Goal: Information Seeking & Learning: Learn about a topic

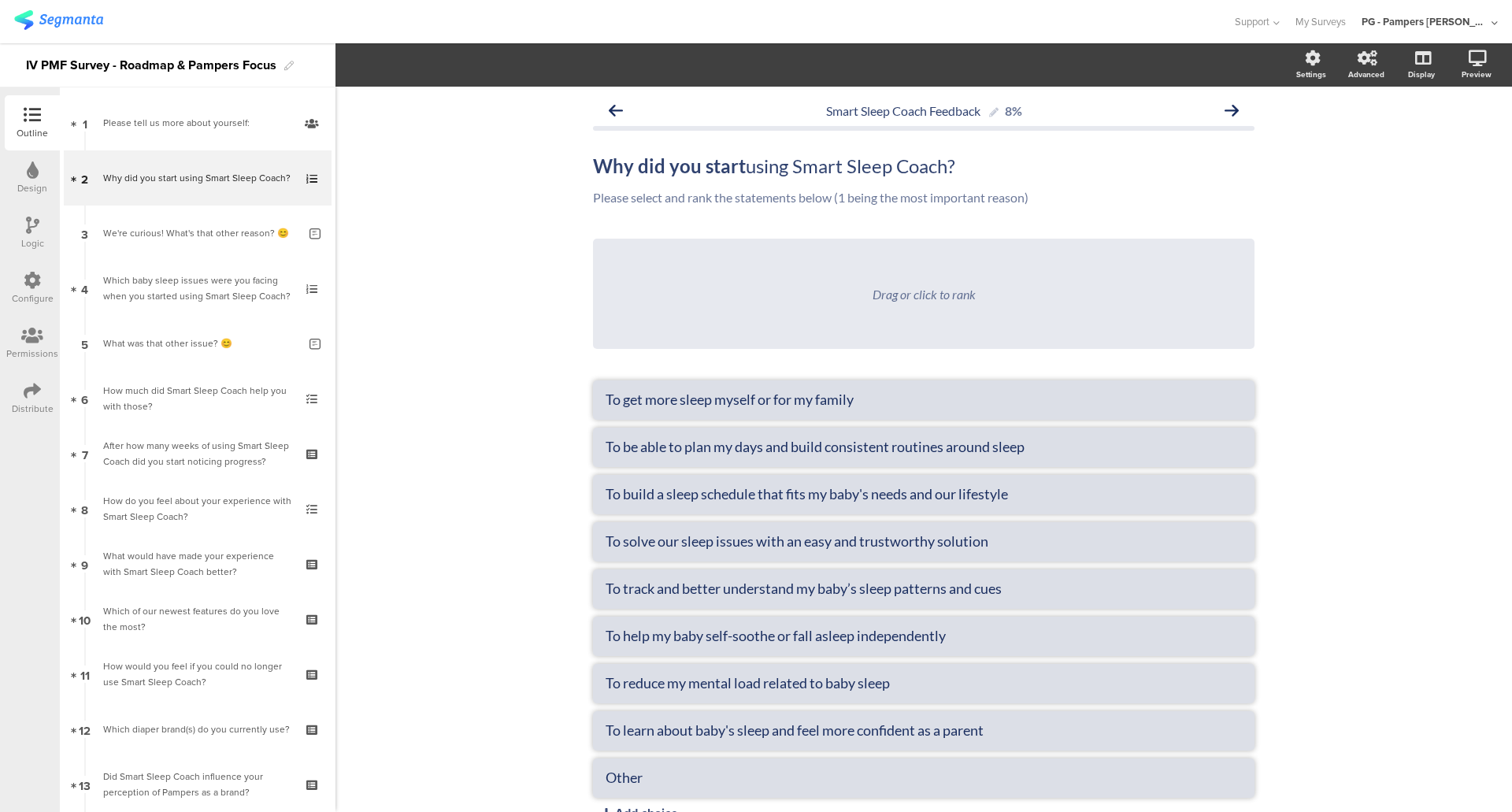
click at [55, 14] on img at bounding box center [58, 20] width 89 height 20
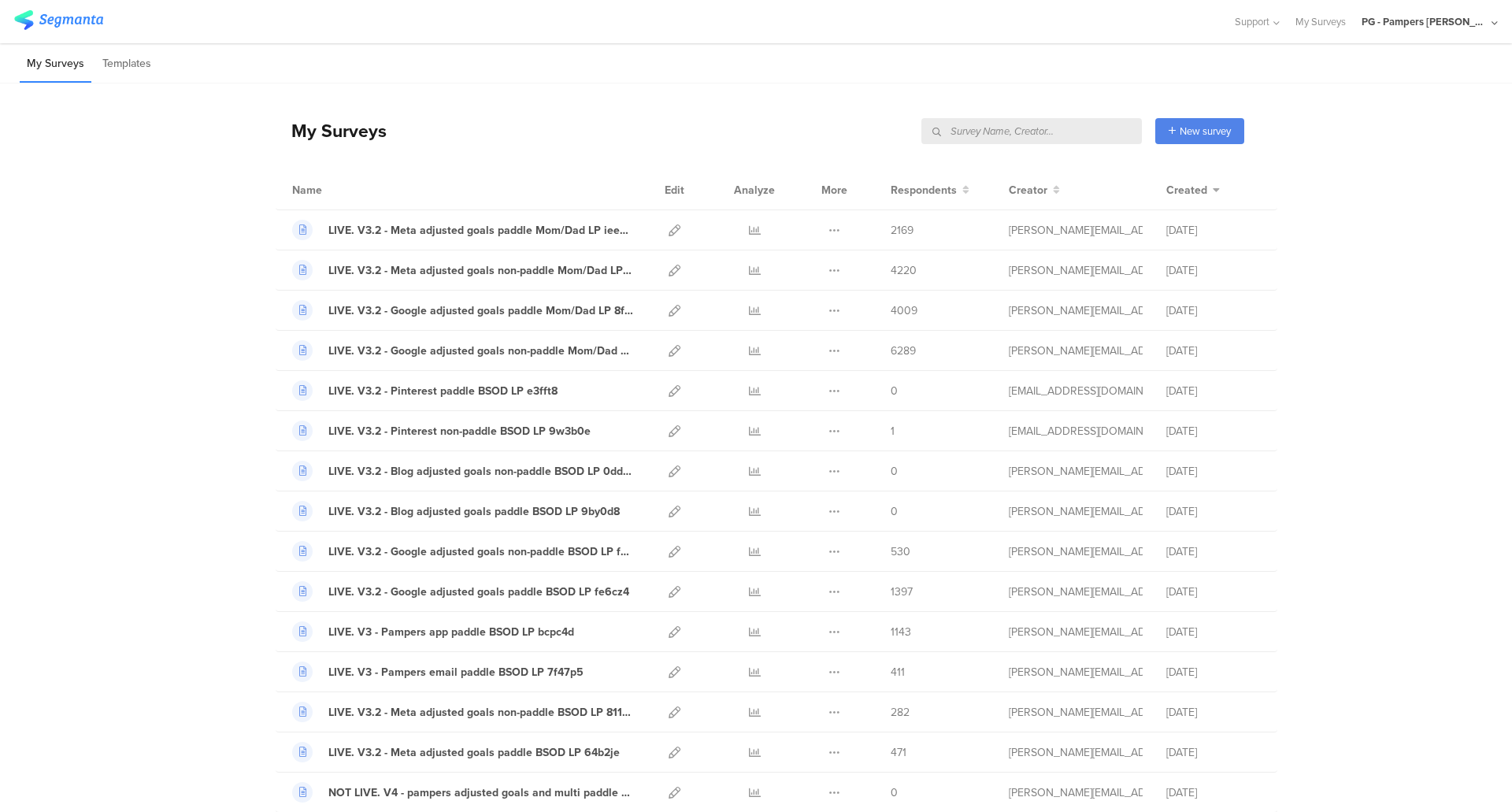
click at [1049, 129] on input "text" at bounding box center [1032, 132] width 221 height 26
type input "pmf"
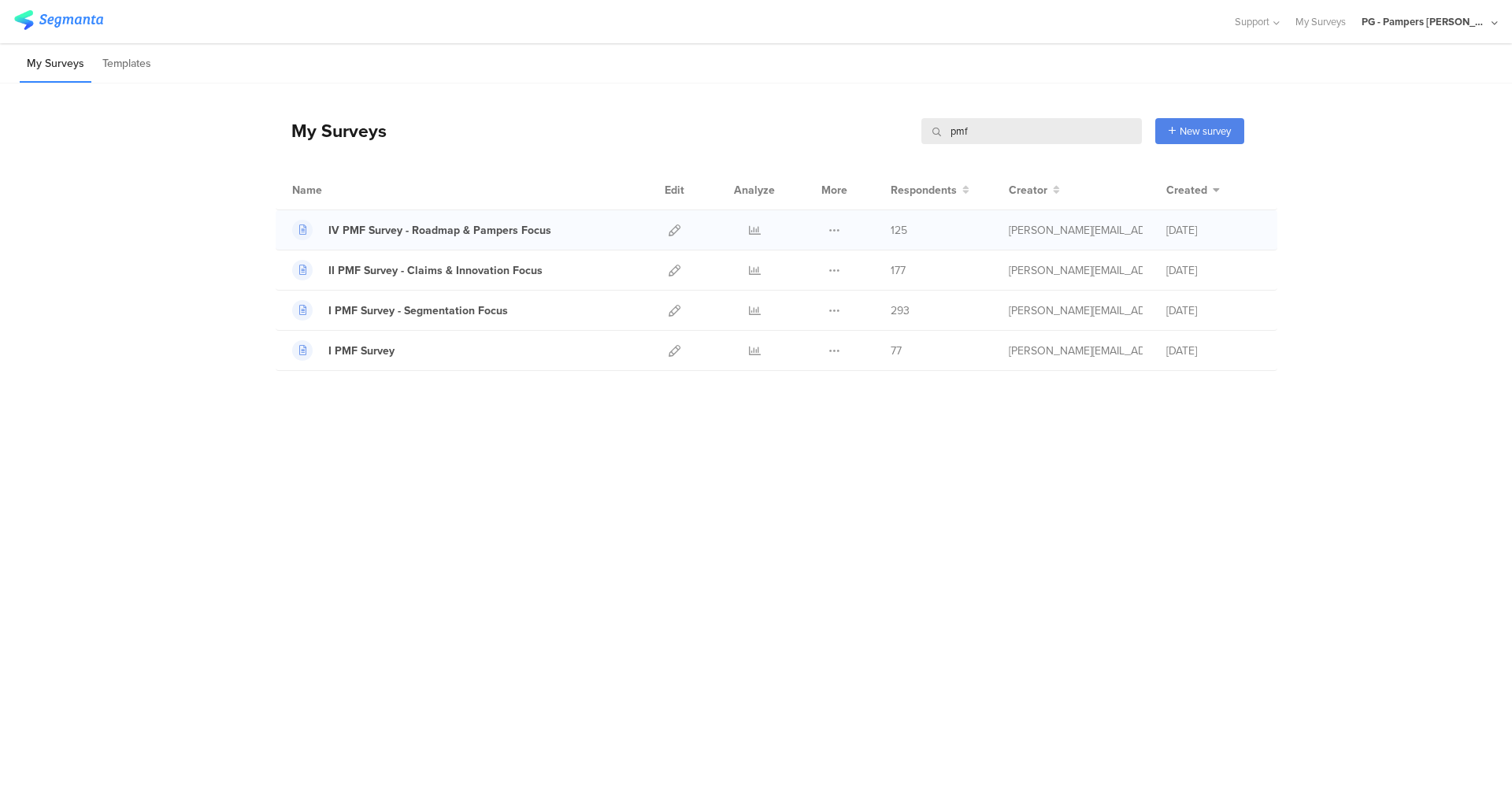
click at [744, 227] on div at bounding box center [754, 230] width 47 height 39
click at [749, 230] on icon at bounding box center [755, 230] width 12 height 12
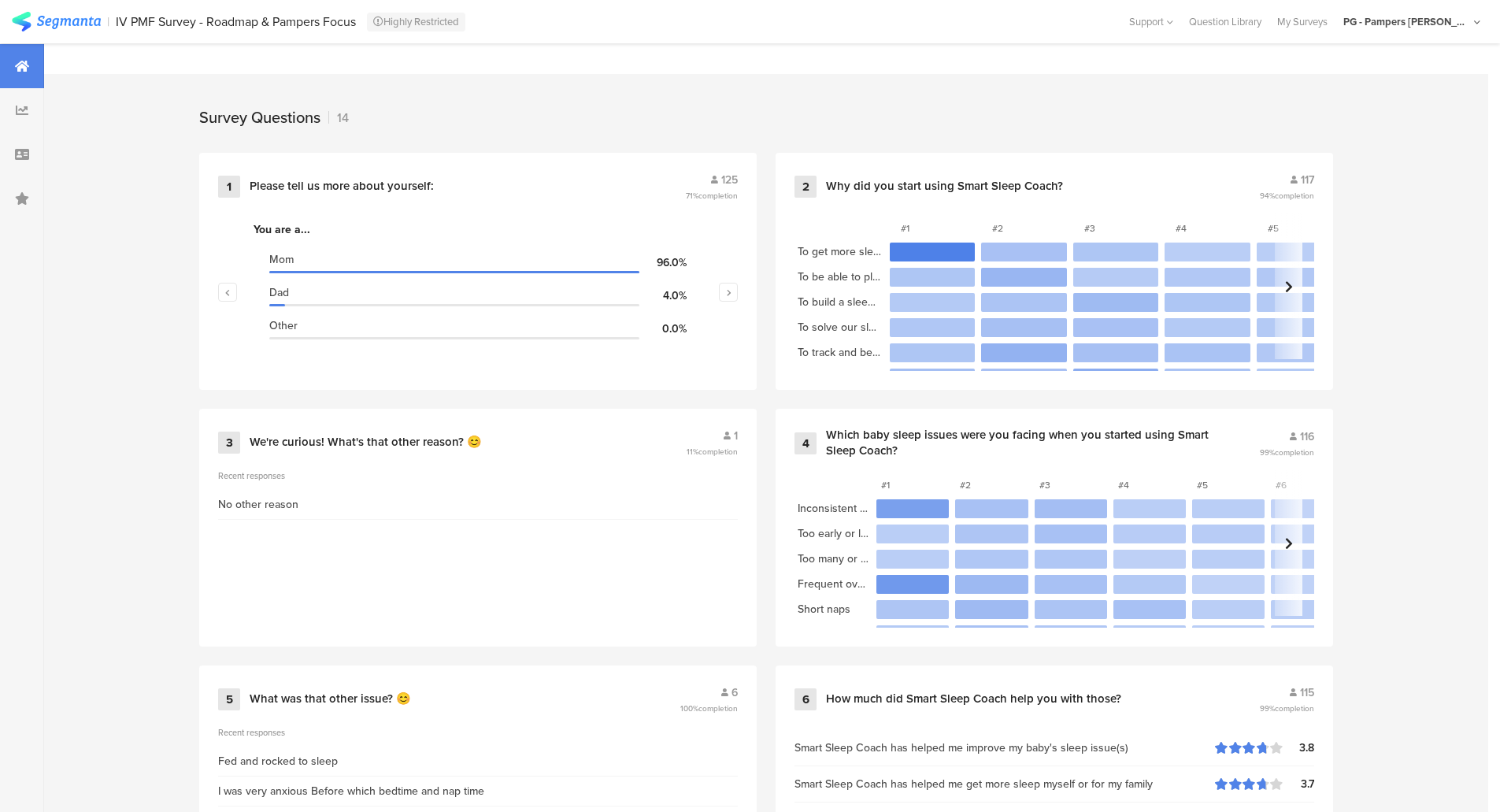
scroll to position [630, 0]
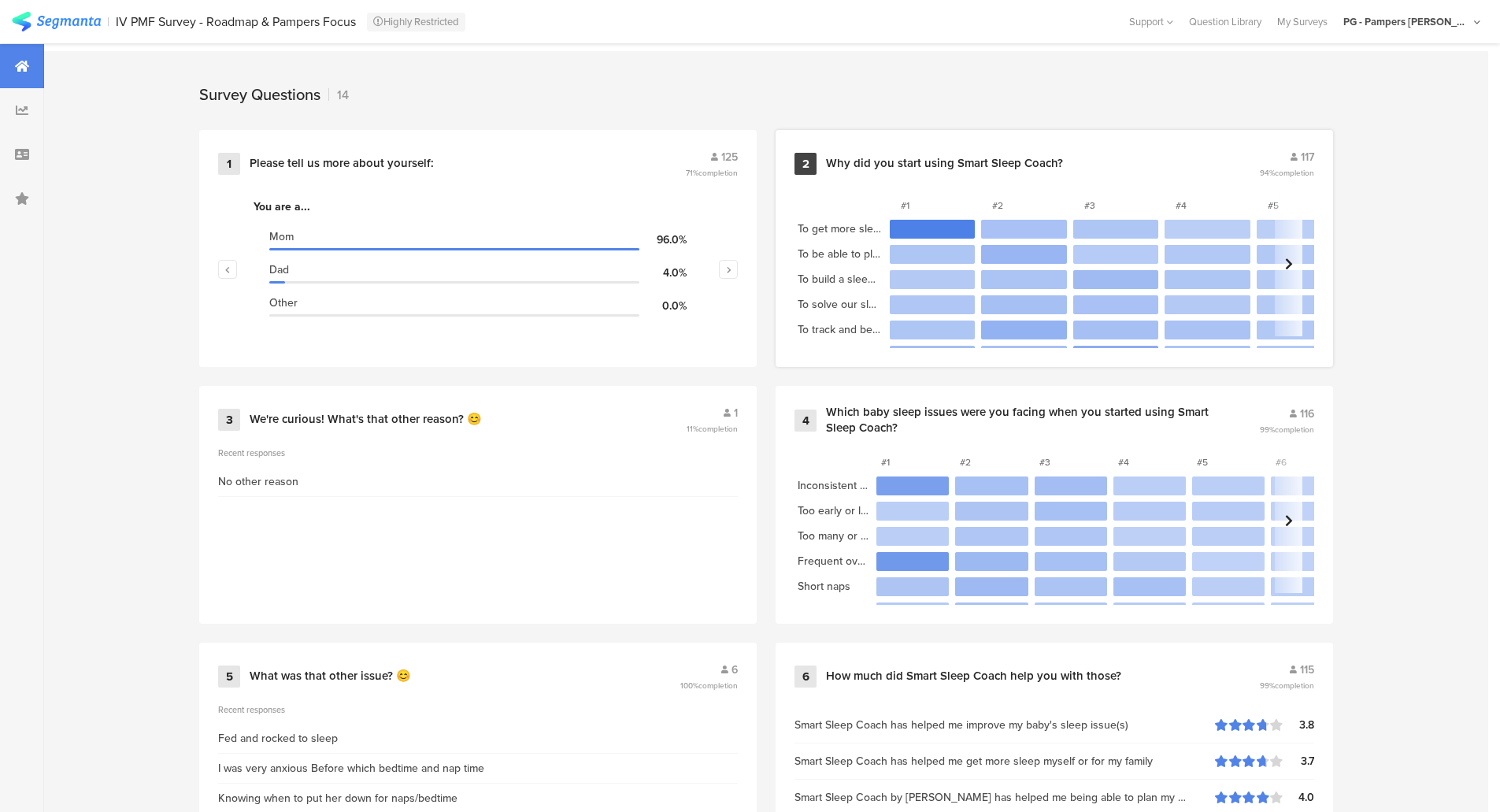
click at [982, 169] on div "2 Why did you start using Smart Sleep Coach? 117 94% completion" at bounding box center [1054, 164] width 520 height 30
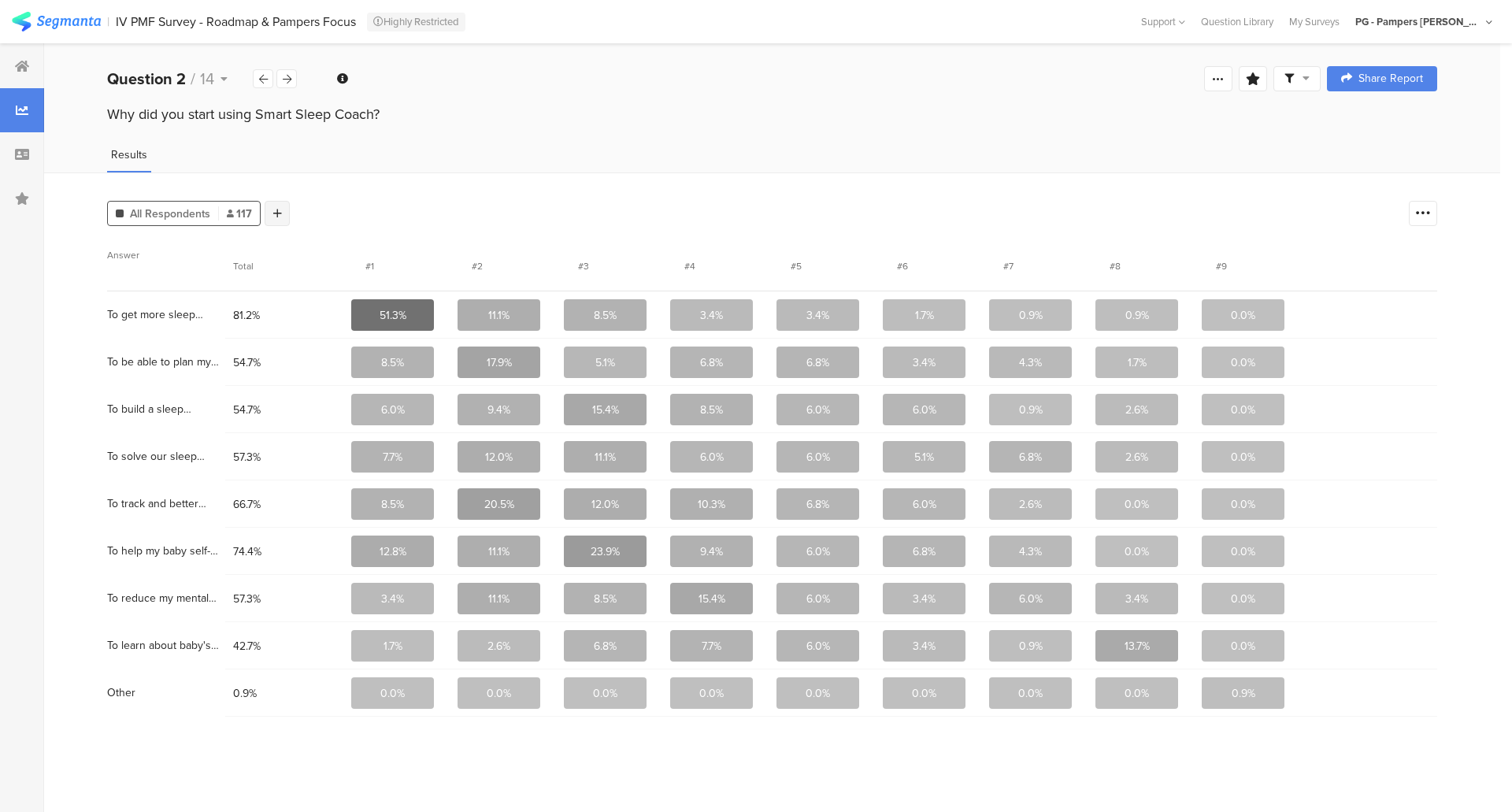
click at [276, 211] on icon at bounding box center [277, 213] width 8 height 11
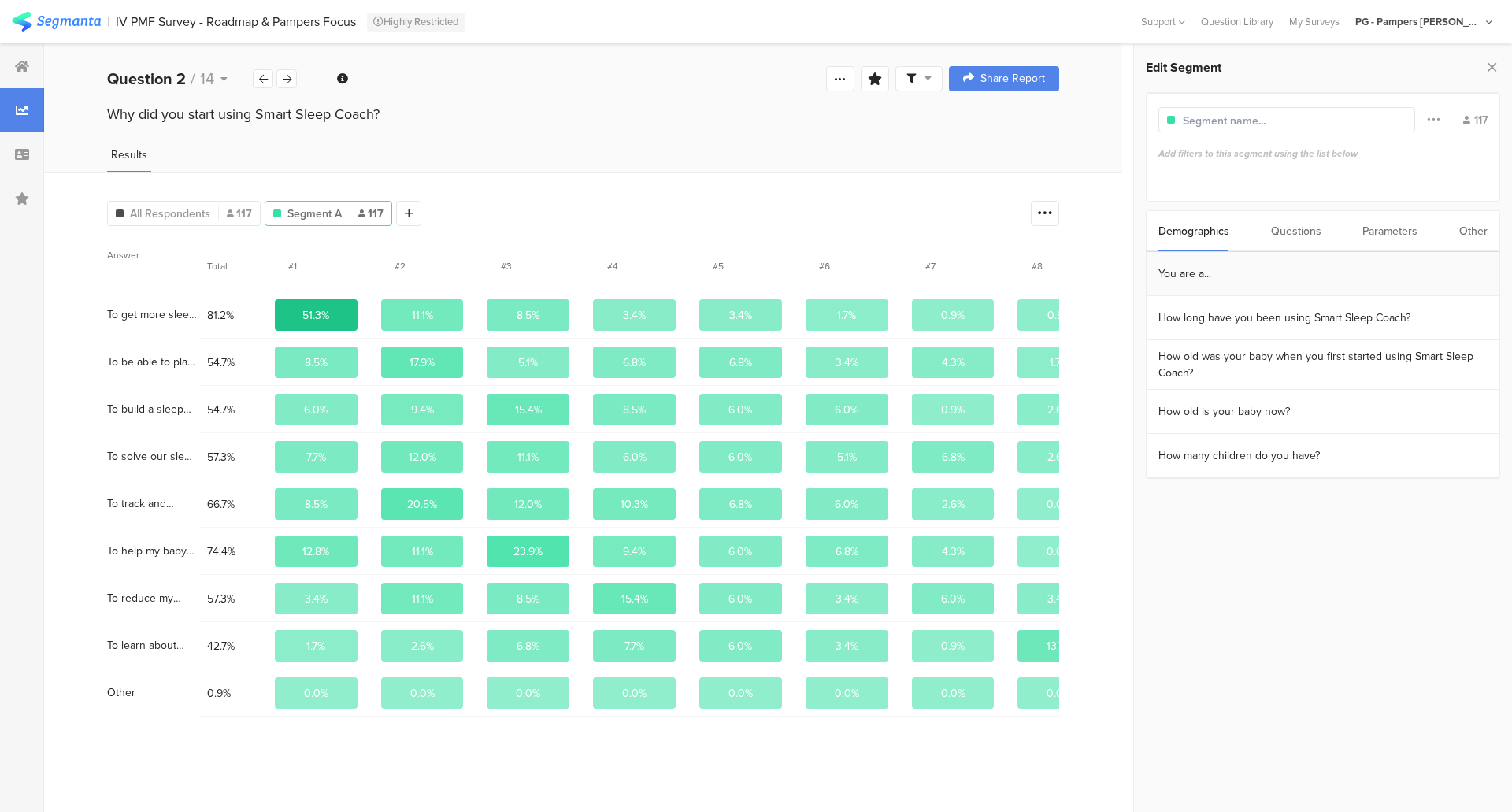
click at [1252, 263] on section "You are a..." at bounding box center [1322, 273] width 353 height 44
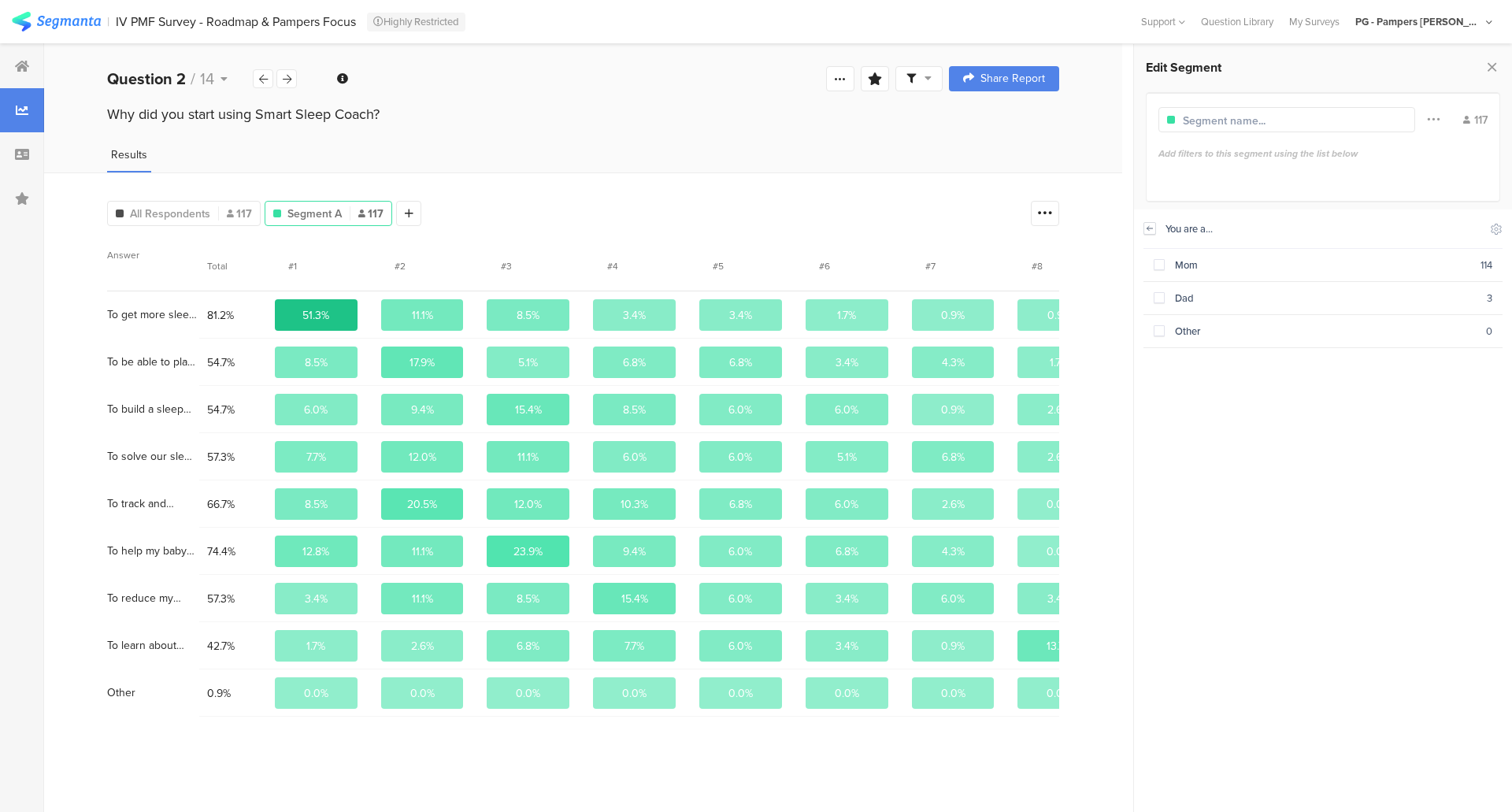
click at [1156, 226] on div at bounding box center [1149, 227] width 12 height 12
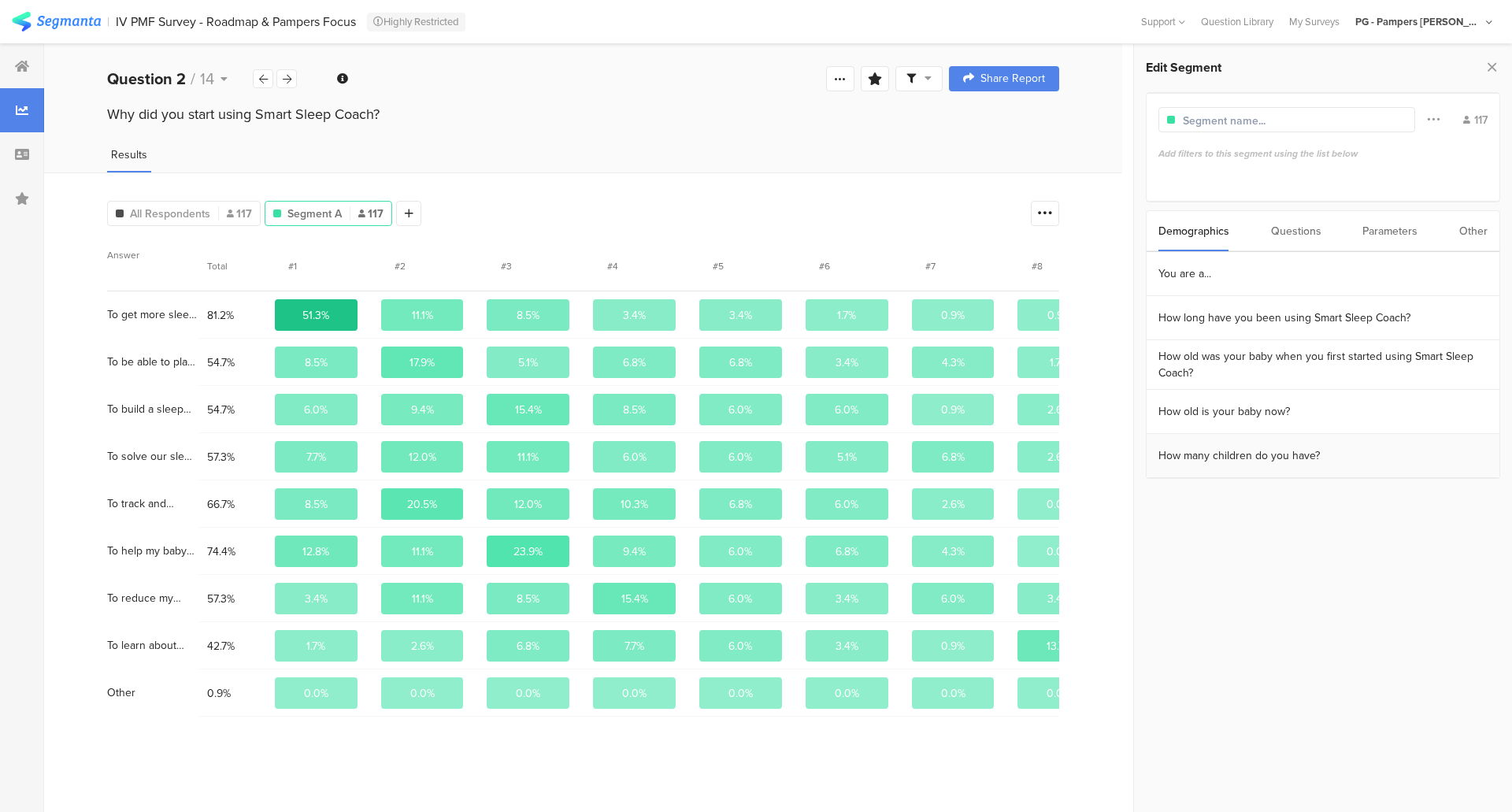
click at [1178, 443] on section "How many children do you have?" at bounding box center [1322, 455] width 353 height 44
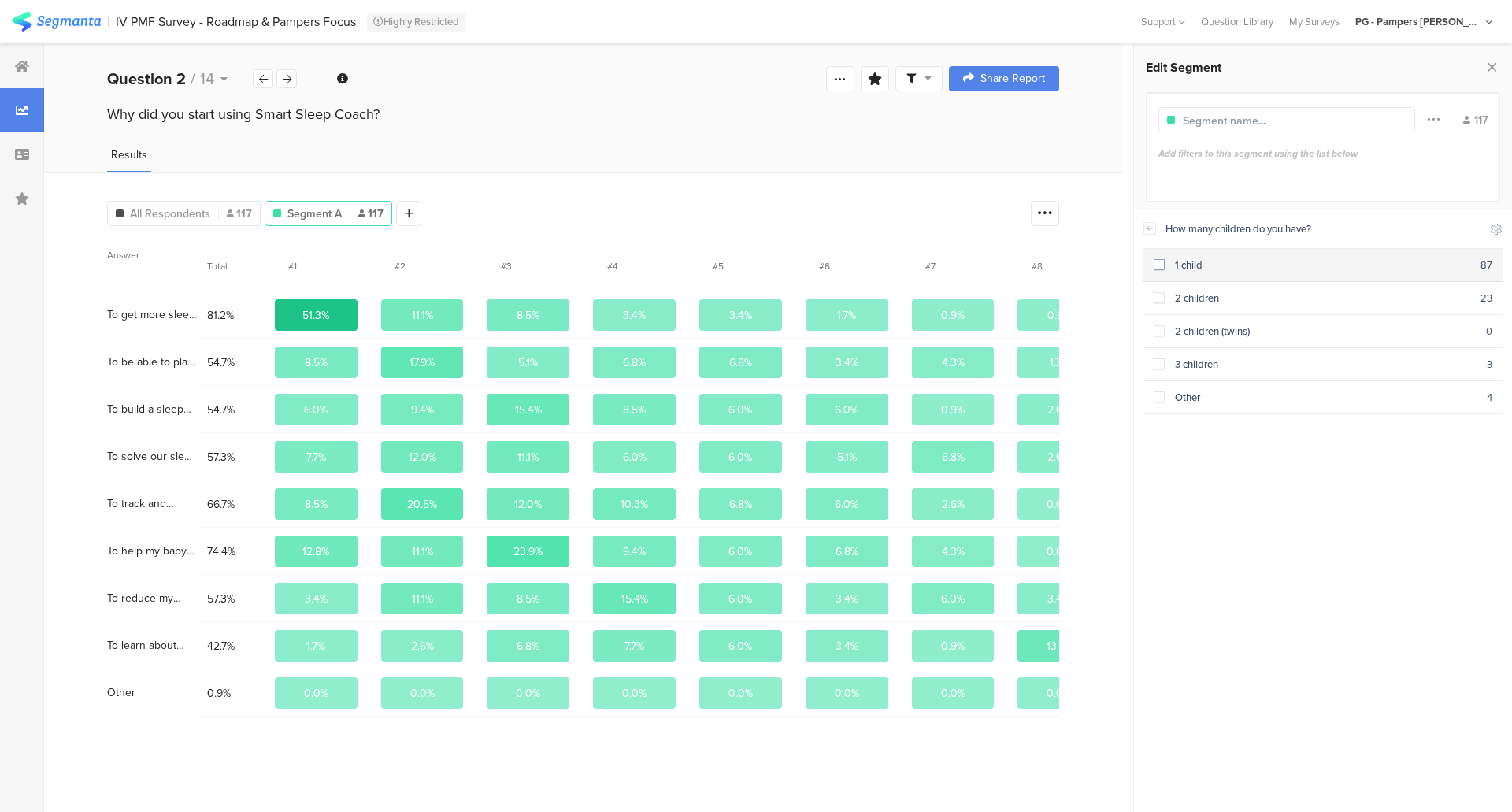
click at [1172, 264] on div "1 child" at bounding box center [1323, 265] width 316 height 15
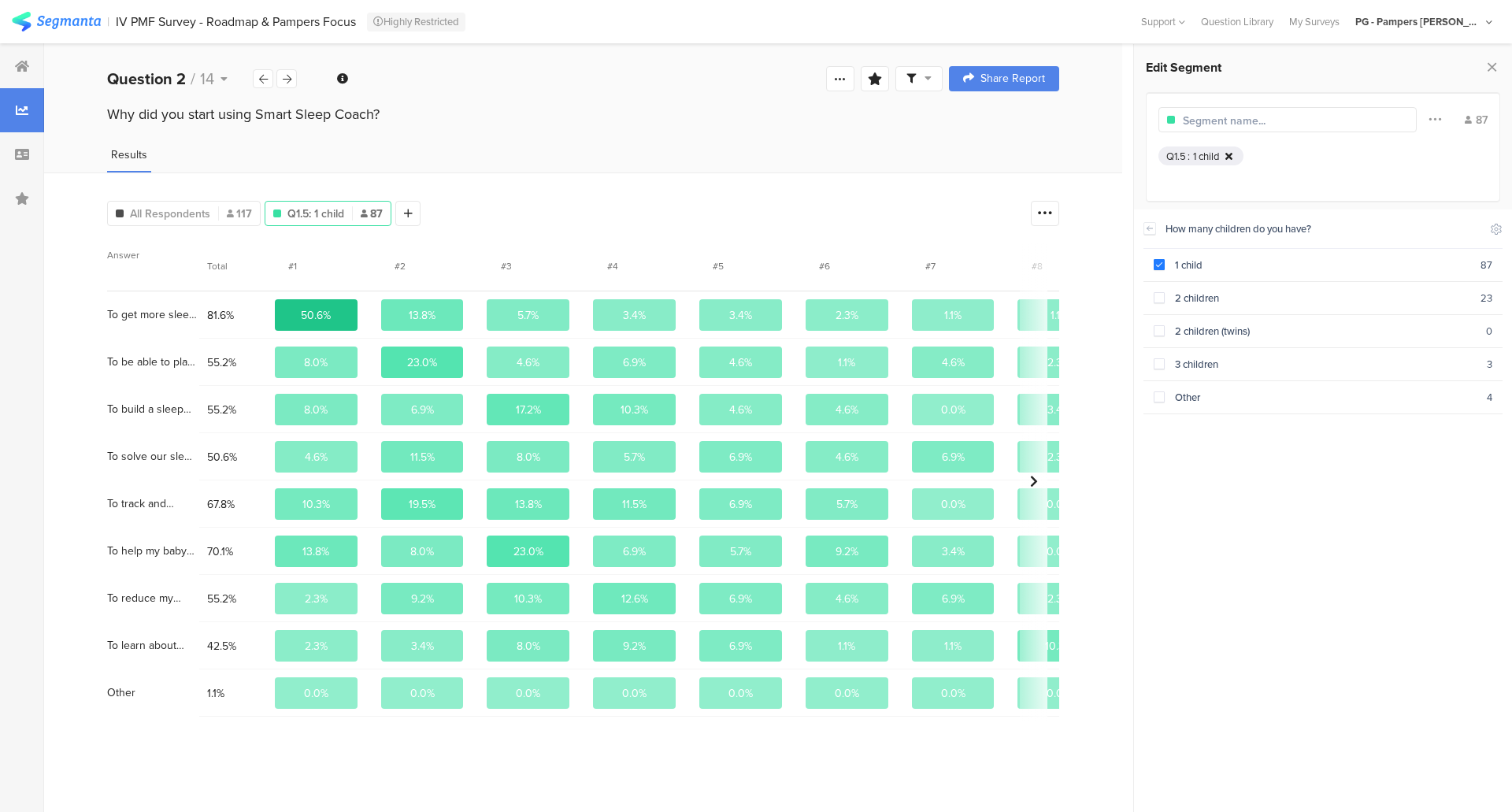
click at [1230, 155] on icon at bounding box center [1229, 156] width 8 height 10
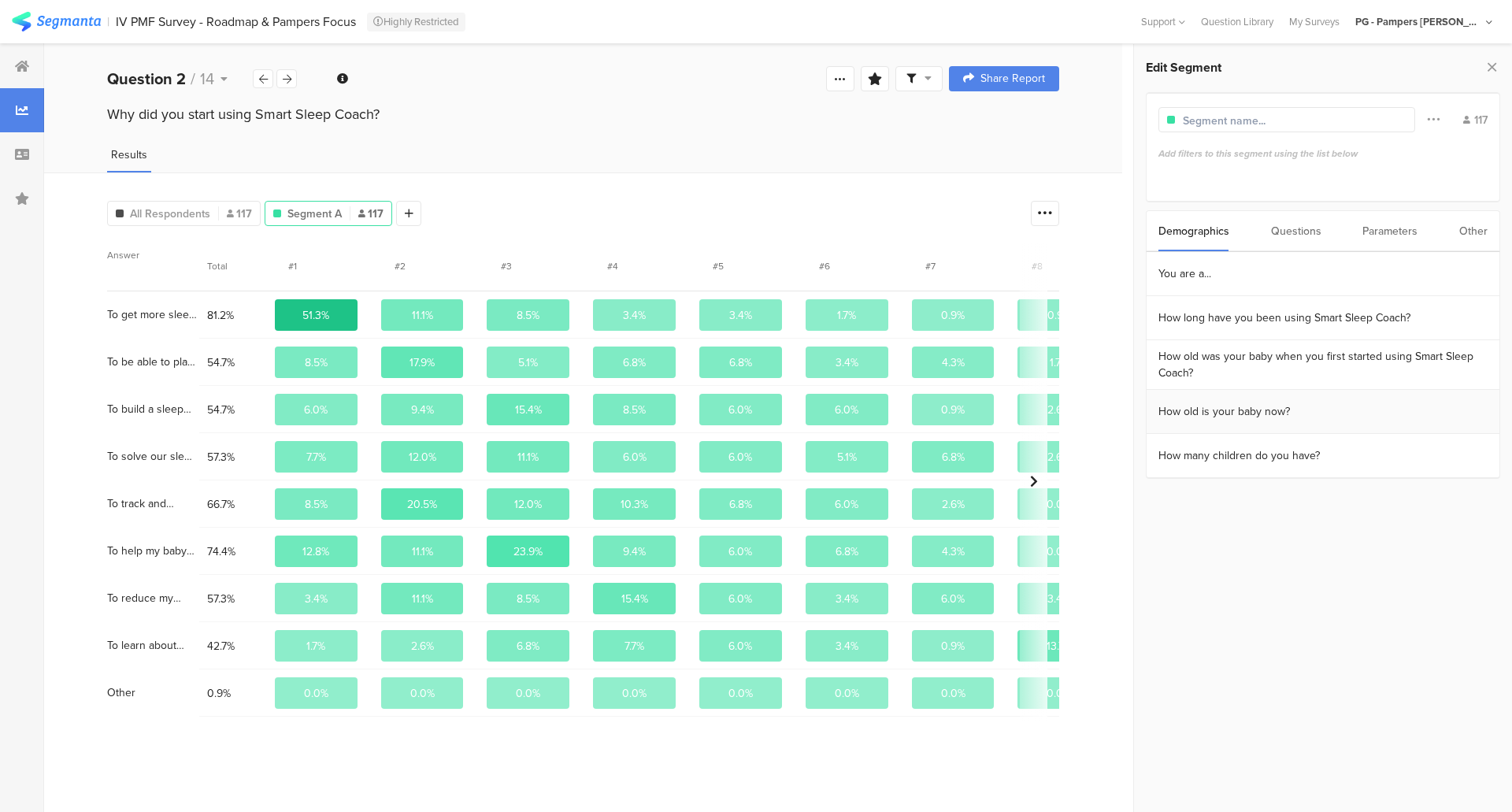
click at [1235, 414] on section "How old is your baby now?" at bounding box center [1322, 412] width 353 height 44
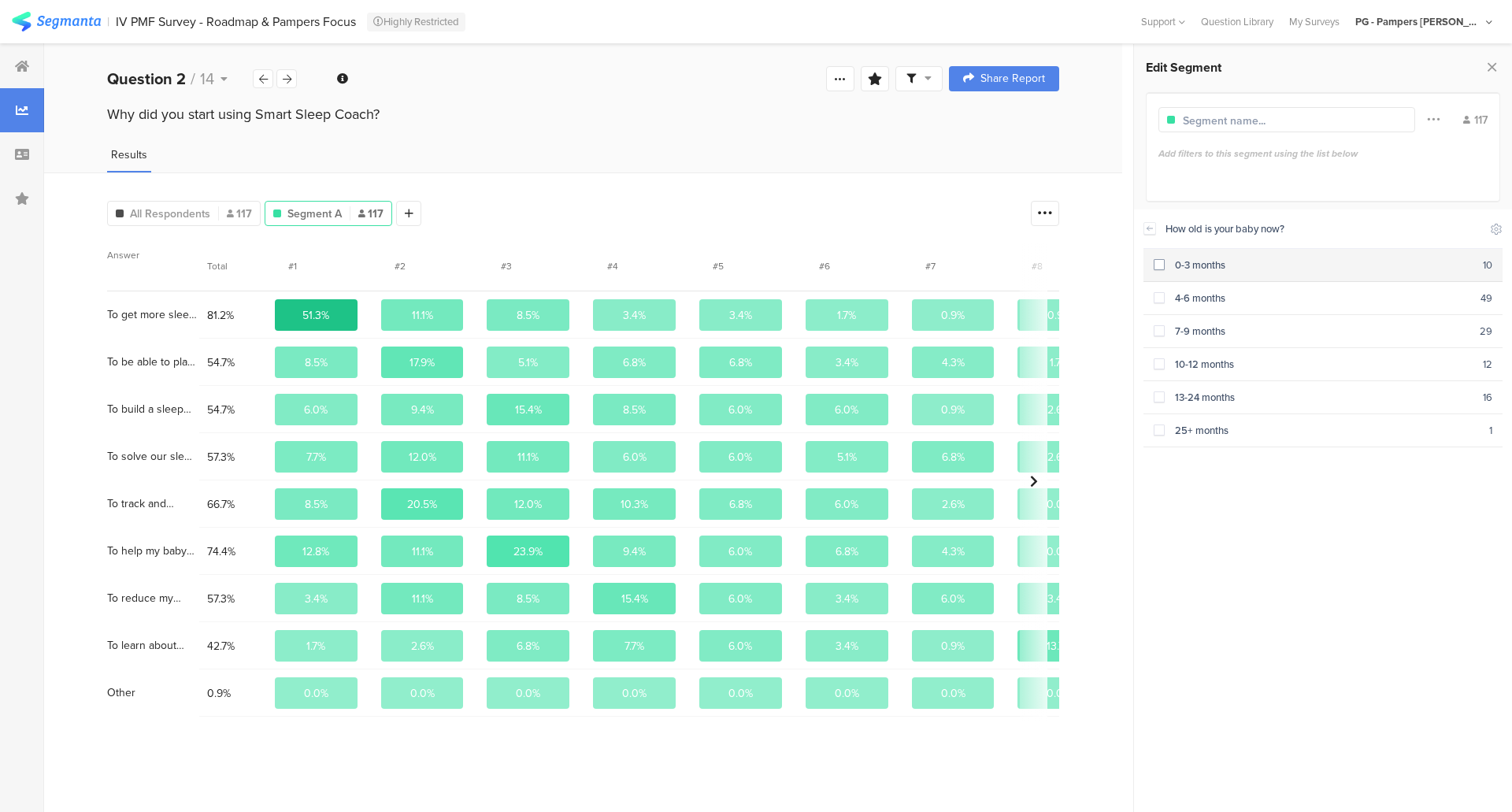
click at [1207, 259] on div "0-3 months" at bounding box center [1324, 265] width 318 height 15
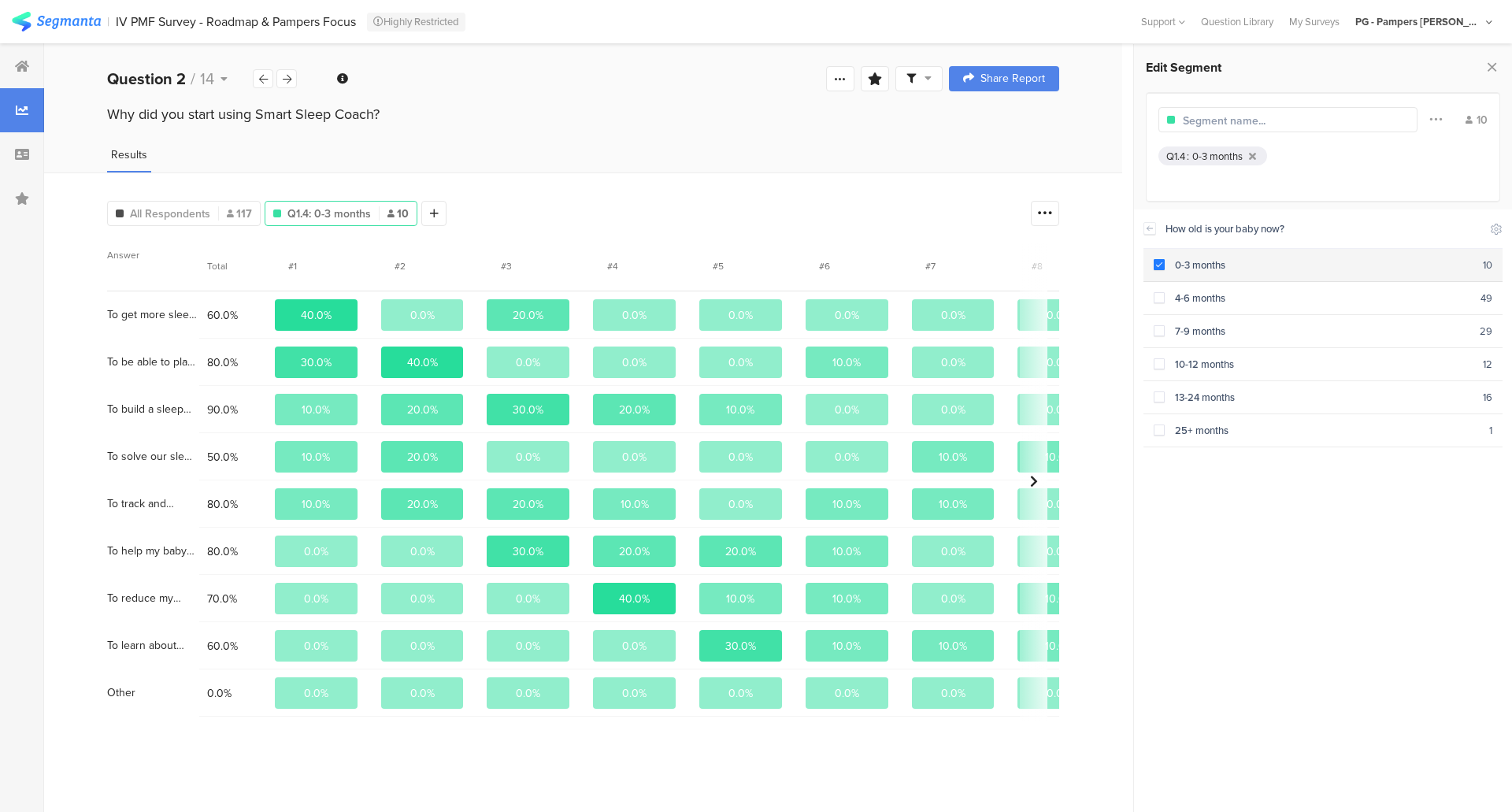
click at [1159, 265] on span at bounding box center [1159, 265] width 11 height 11
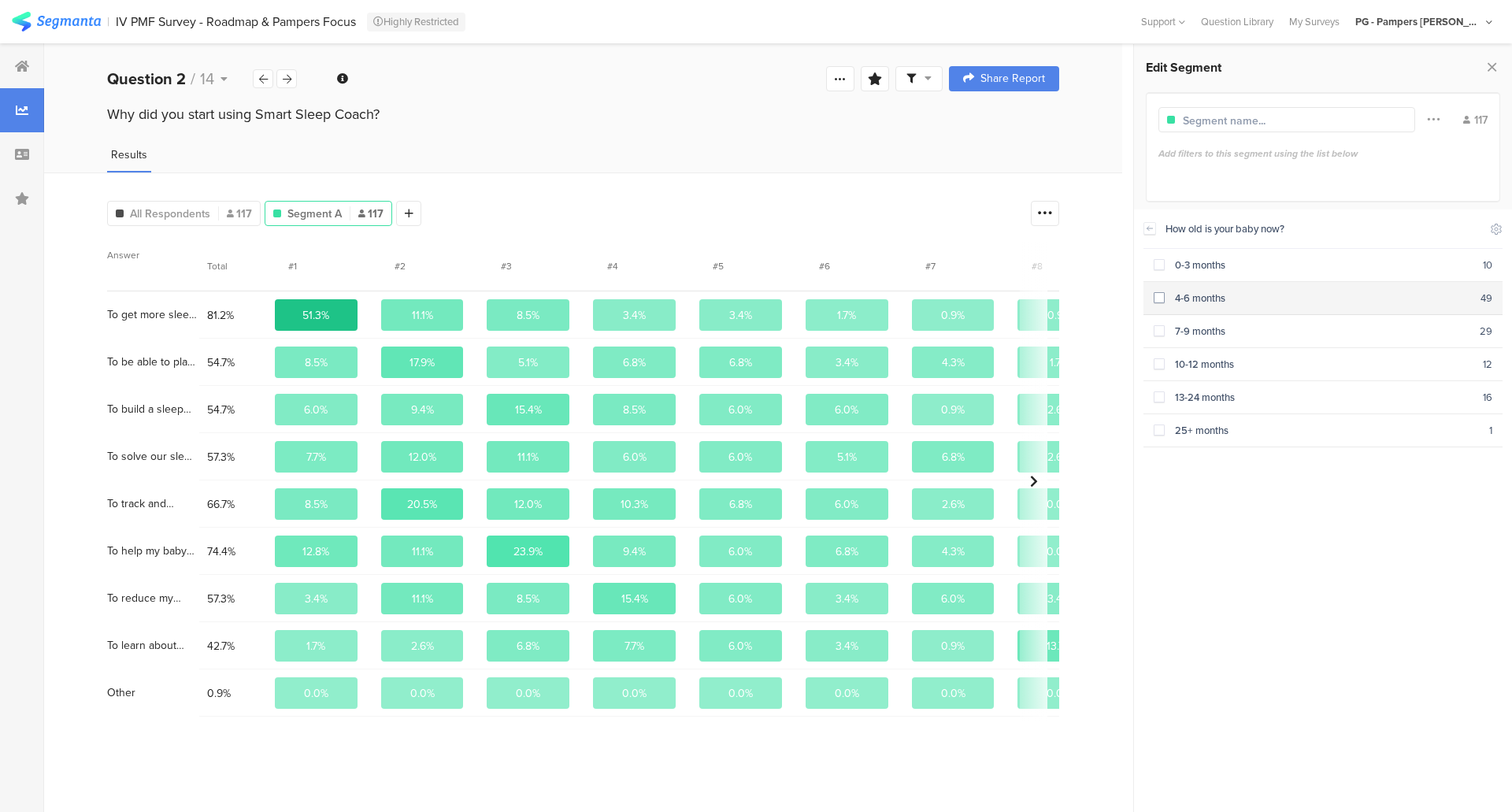
click at [1158, 295] on span at bounding box center [1159, 298] width 11 height 11
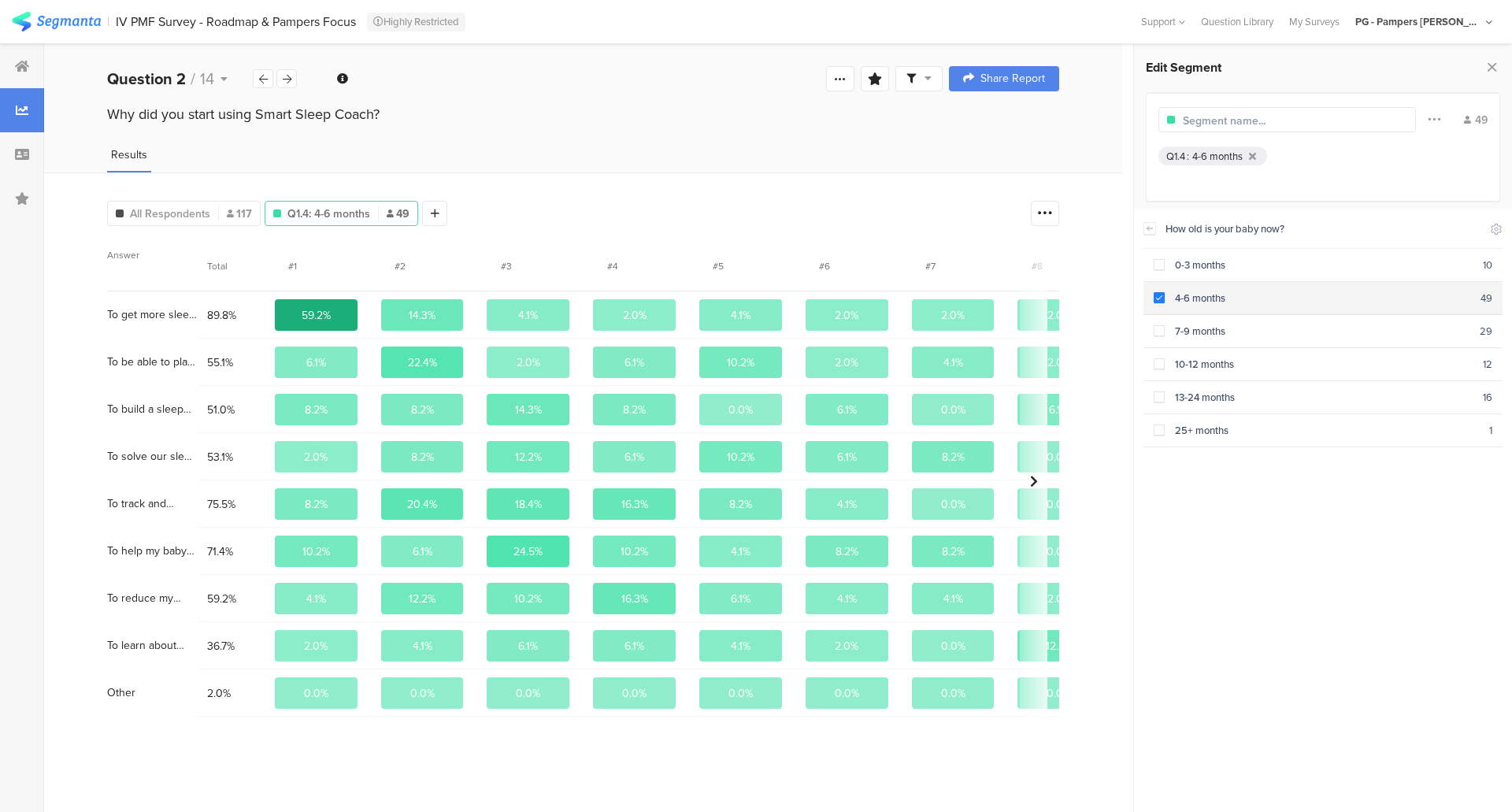
click at [1160, 292] on span at bounding box center [1159, 298] width 11 height 11
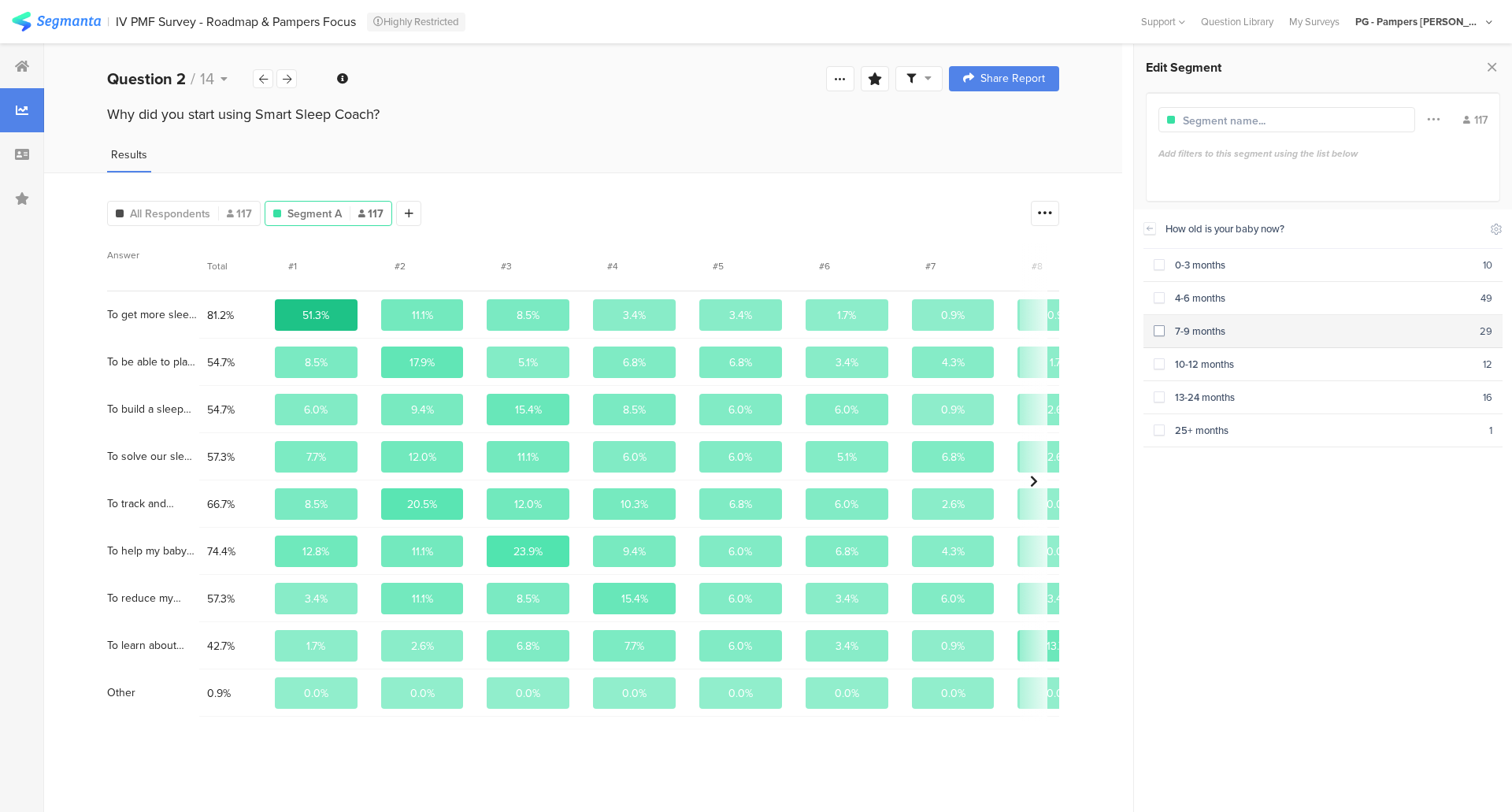
click at [1161, 327] on span at bounding box center [1159, 331] width 11 height 11
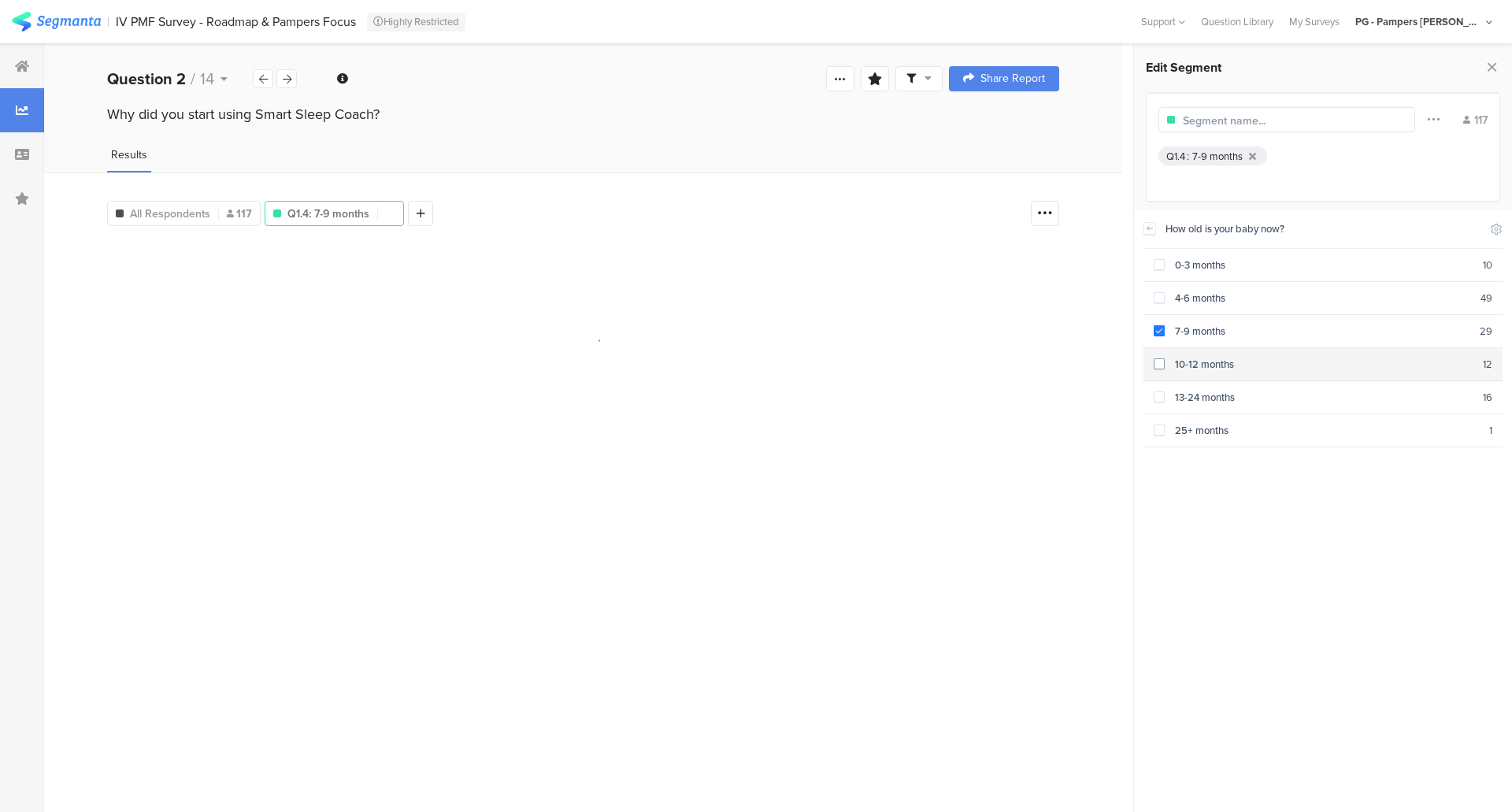
click at [1158, 360] on span at bounding box center [1159, 364] width 11 height 11
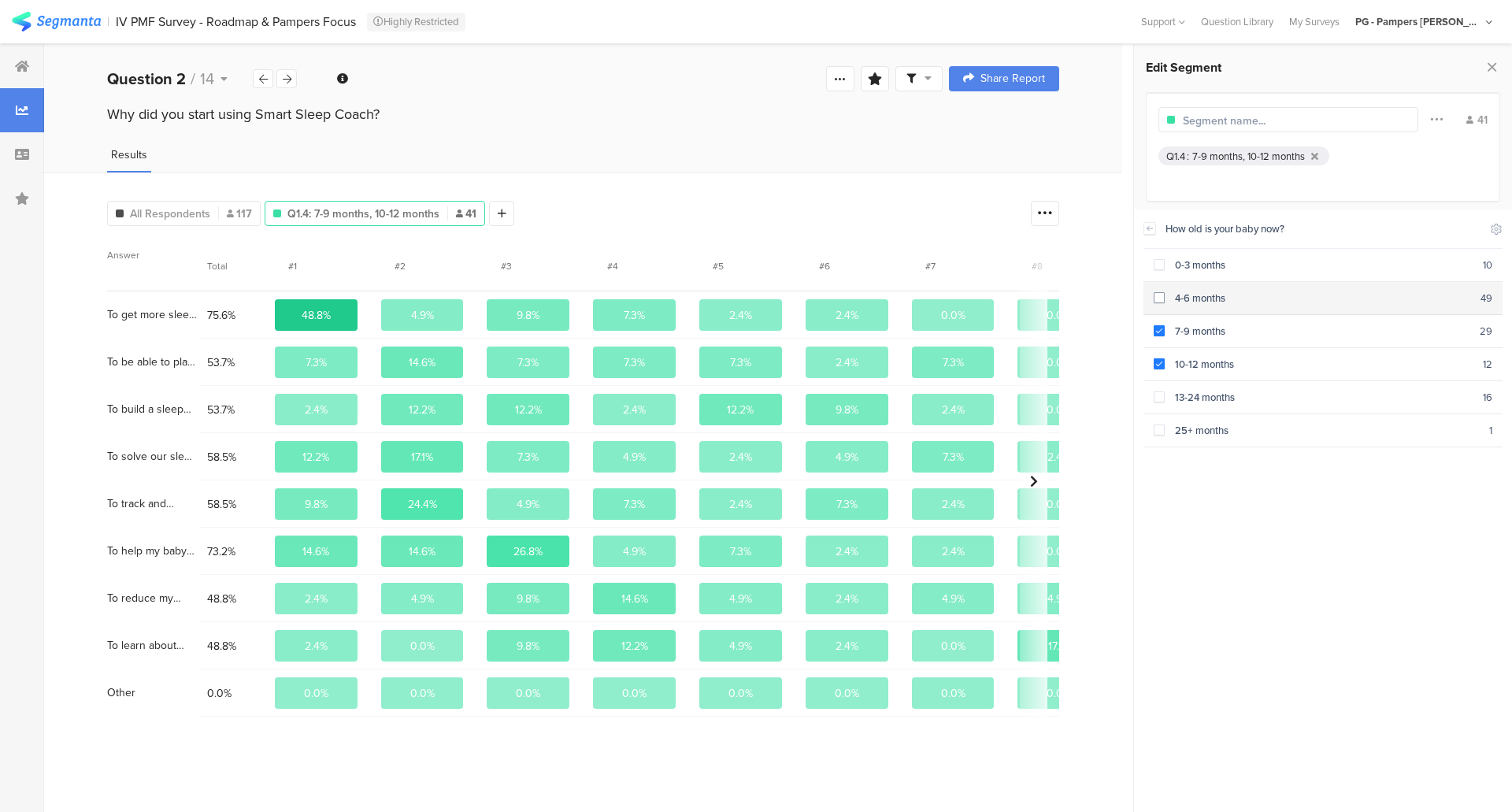
click at [1189, 300] on div "4-6 months" at bounding box center [1323, 298] width 316 height 15
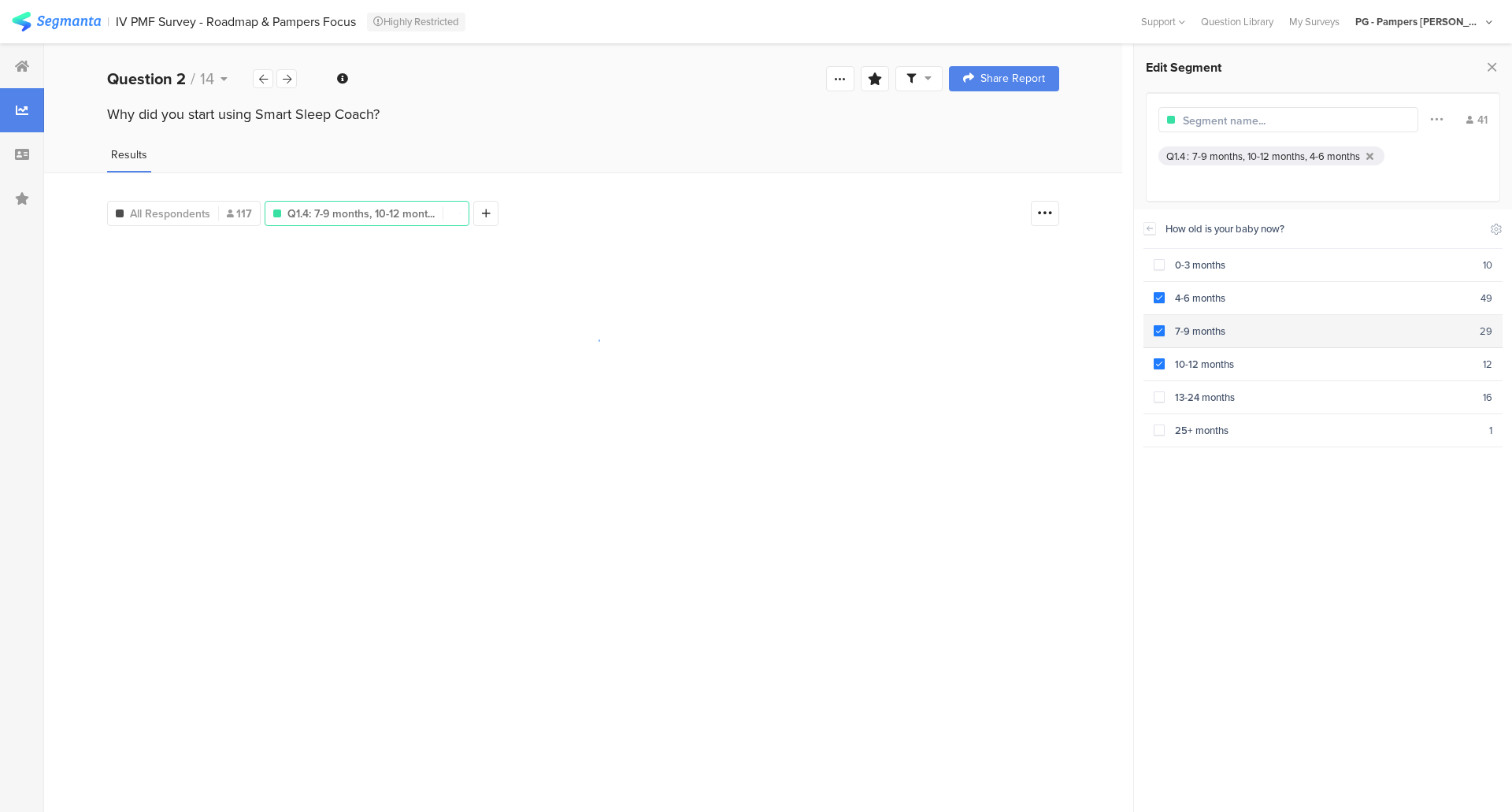
click at [1175, 326] on div "7-9 months" at bounding box center [1322, 331] width 315 height 15
click at [1175, 359] on div "10-12 months" at bounding box center [1324, 364] width 318 height 15
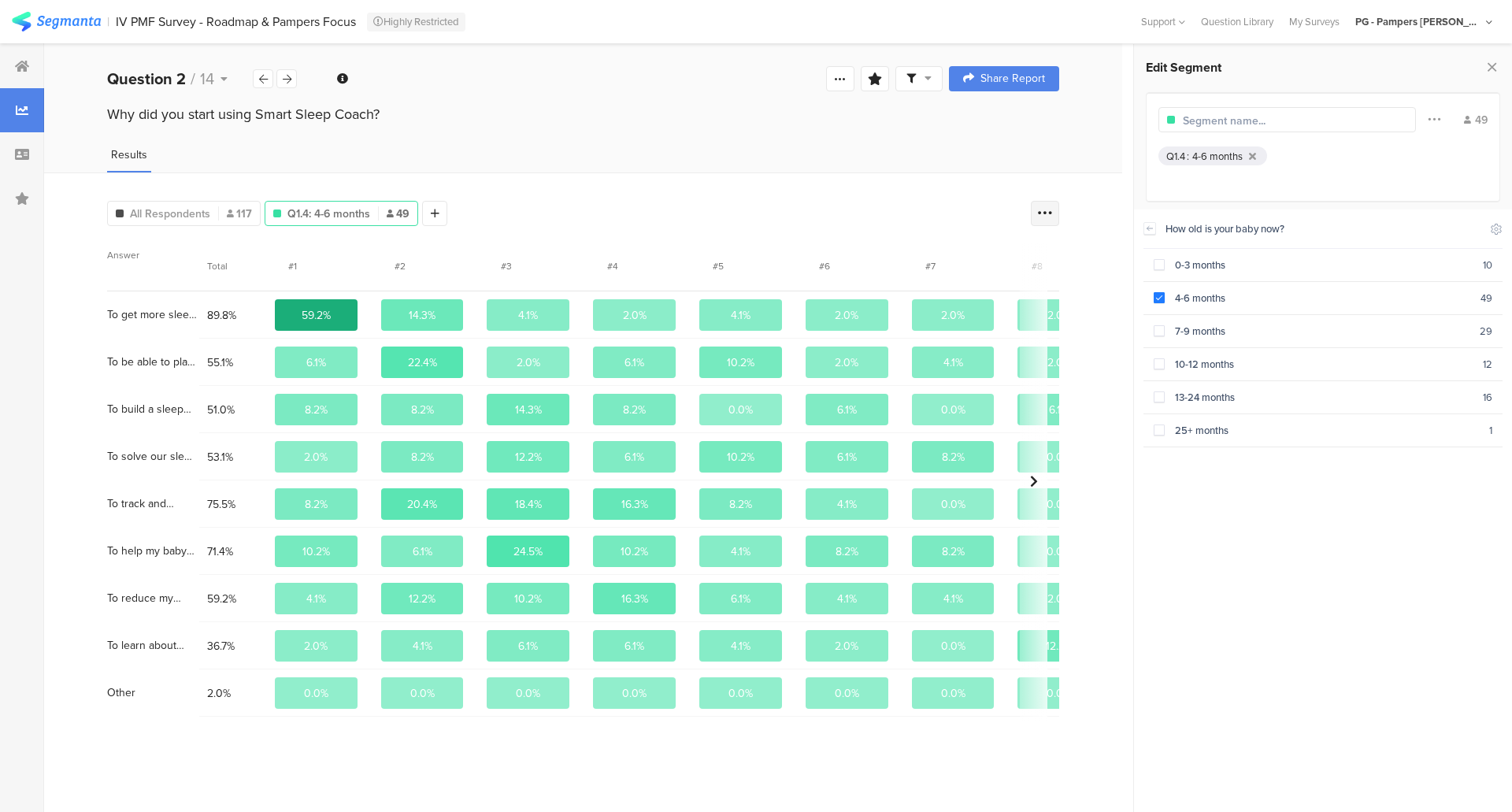
click at [1045, 211] on icon at bounding box center [1045, 213] width 16 height 16
click at [1091, 224] on div "All Respondents 117 Q1.4: 4-6 months 49 Add Segment Answer Total #1 #2 #3 #4 #5…" at bounding box center [583, 492] width 1079 height 639
click at [1157, 307] on section "4-6 months 49" at bounding box center [1323, 298] width 359 height 33
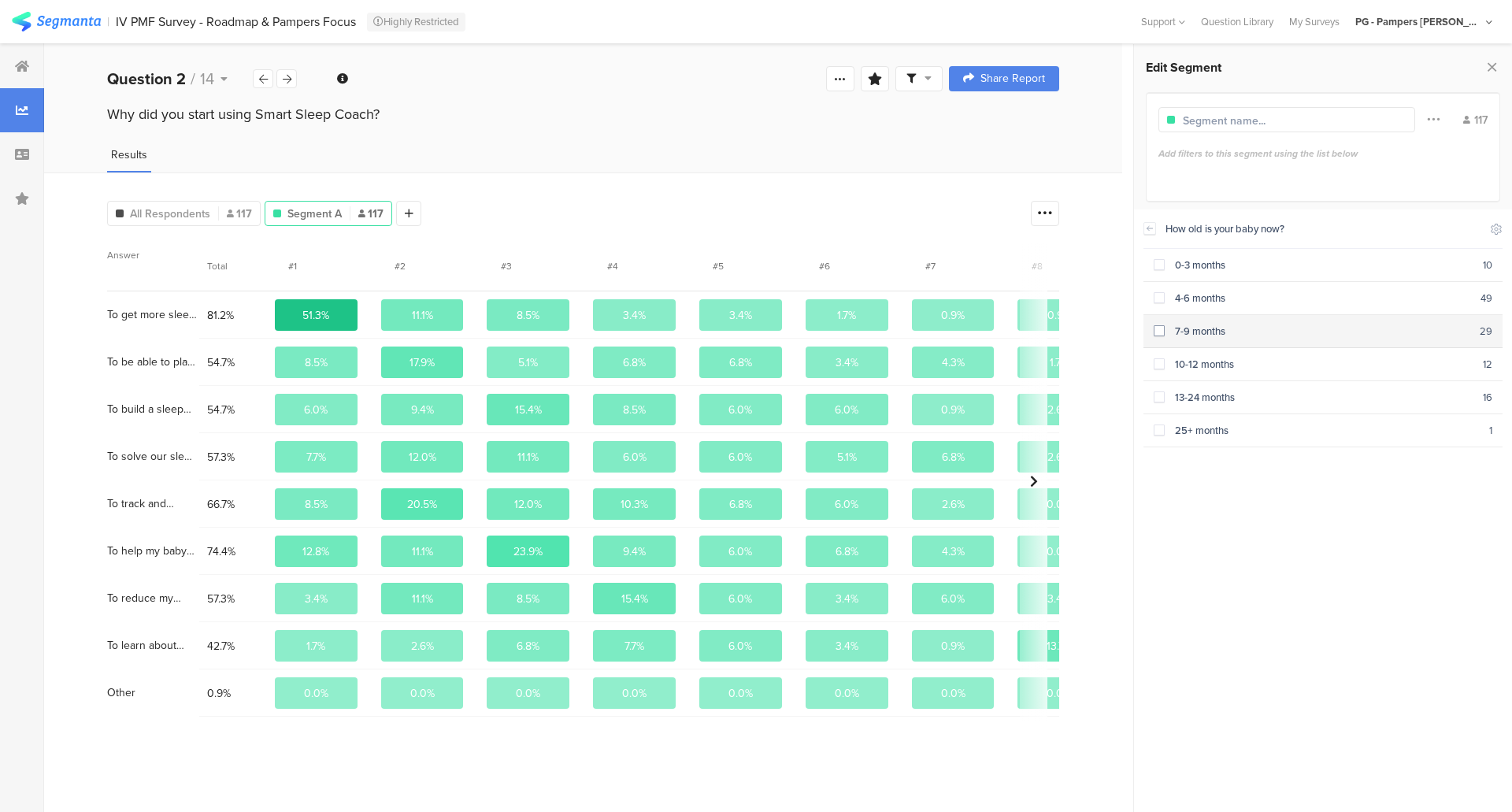
click at [1156, 329] on span at bounding box center [1159, 331] width 11 height 11
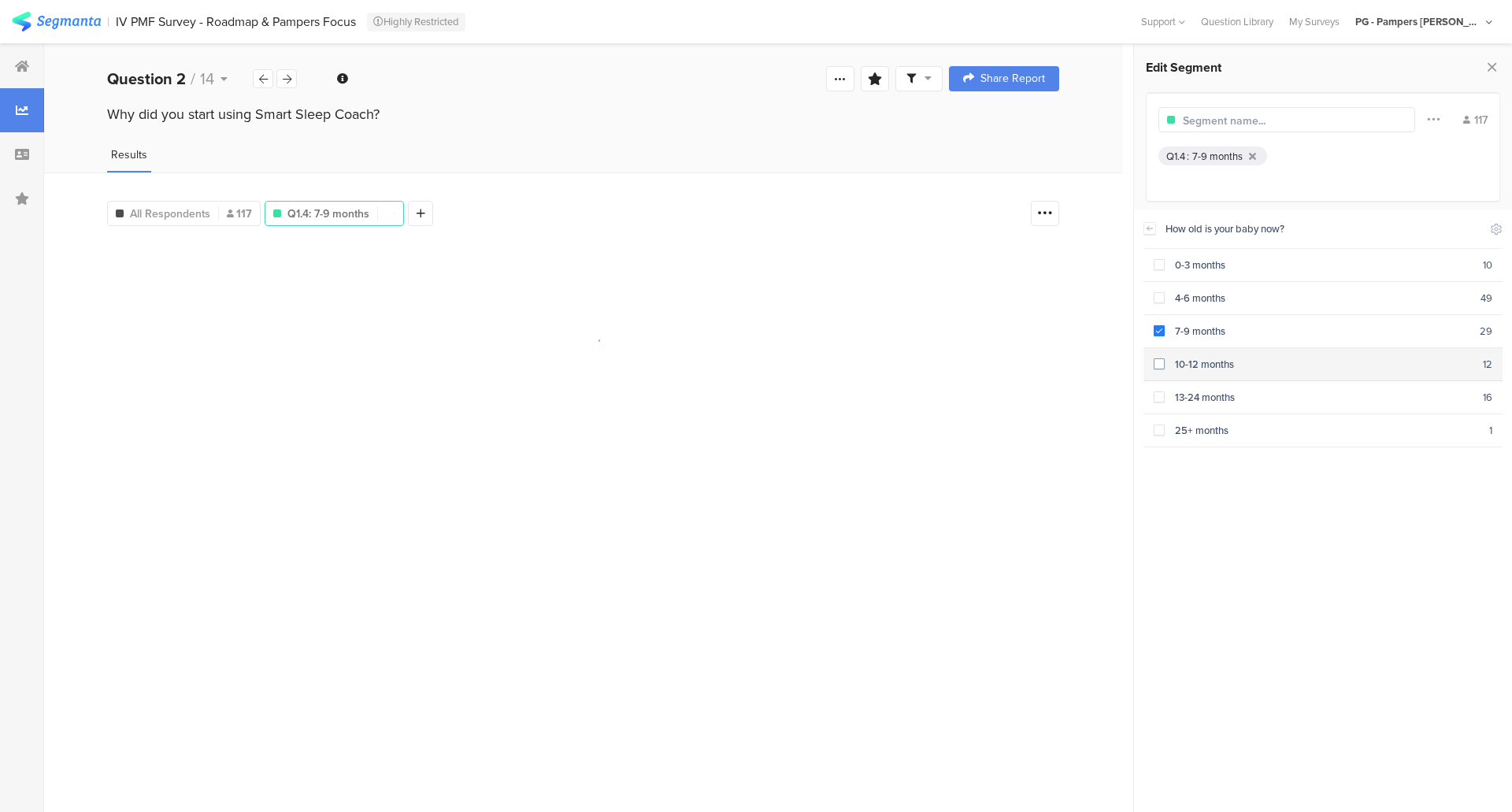
drag, startPoint x: 1156, startPoint y: 360, endPoint x: 1156, endPoint y: 370, distance: 10.0
click at [1156, 361] on span at bounding box center [1159, 364] width 11 height 11
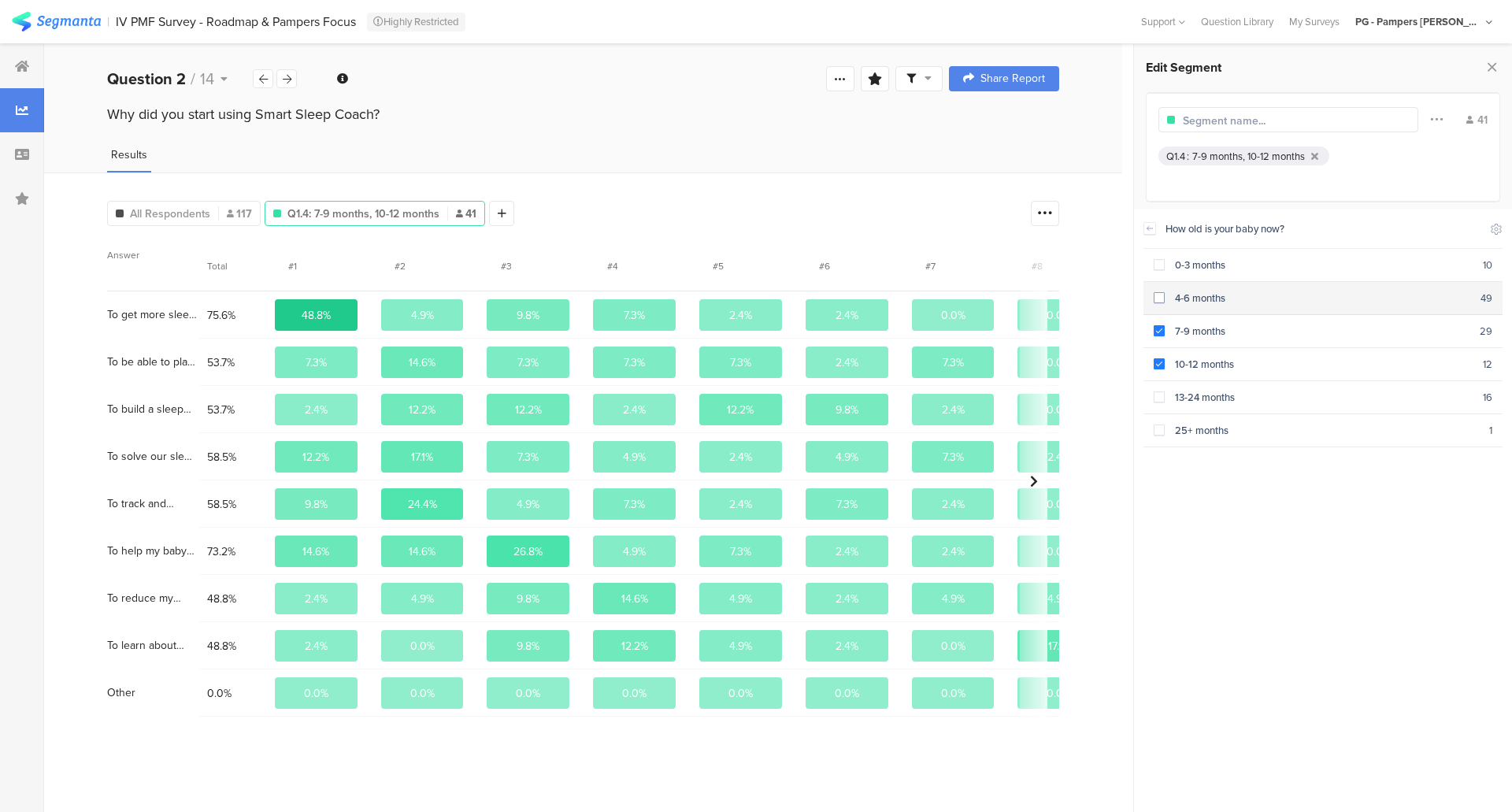
click at [1178, 297] on div "4-6 months" at bounding box center [1323, 298] width 316 height 15
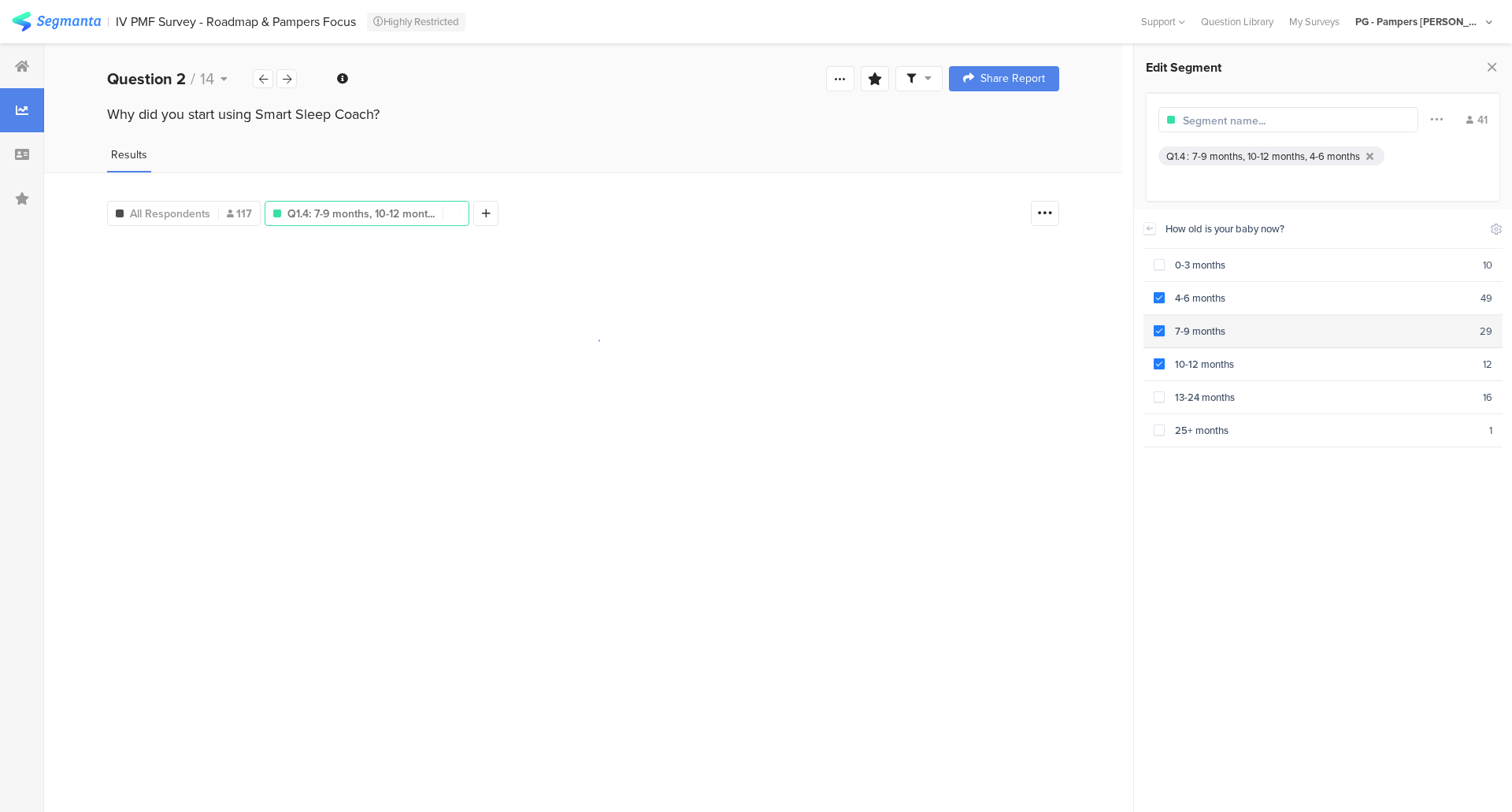
click at [1183, 326] on div "7-9 months" at bounding box center [1322, 331] width 315 height 15
click at [1177, 350] on section "10-12 months 12" at bounding box center [1323, 364] width 359 height 33
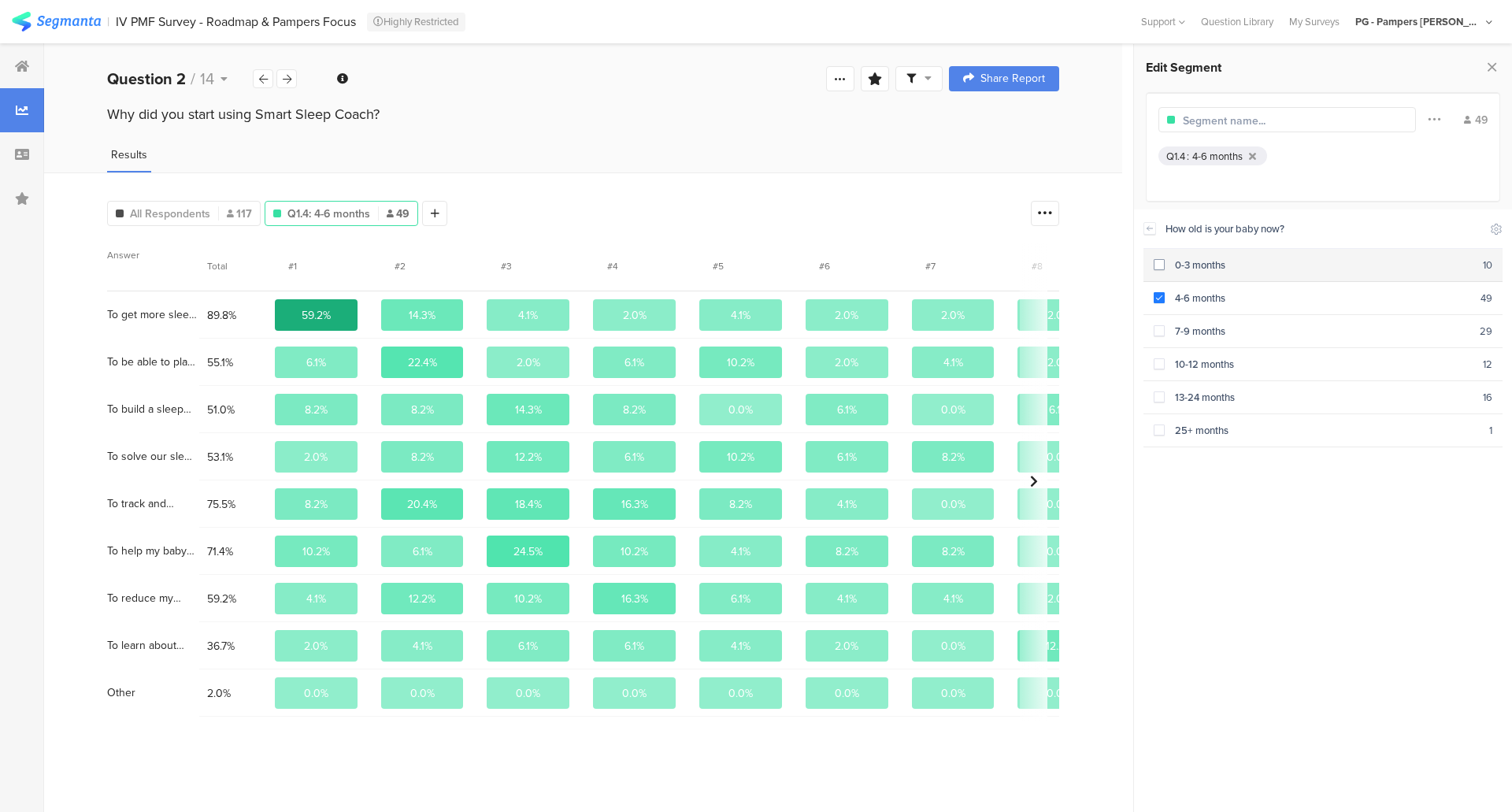
click at [1186, 270] on div "0-3 months" at bounding box center [1324, 265] width 318 height 15
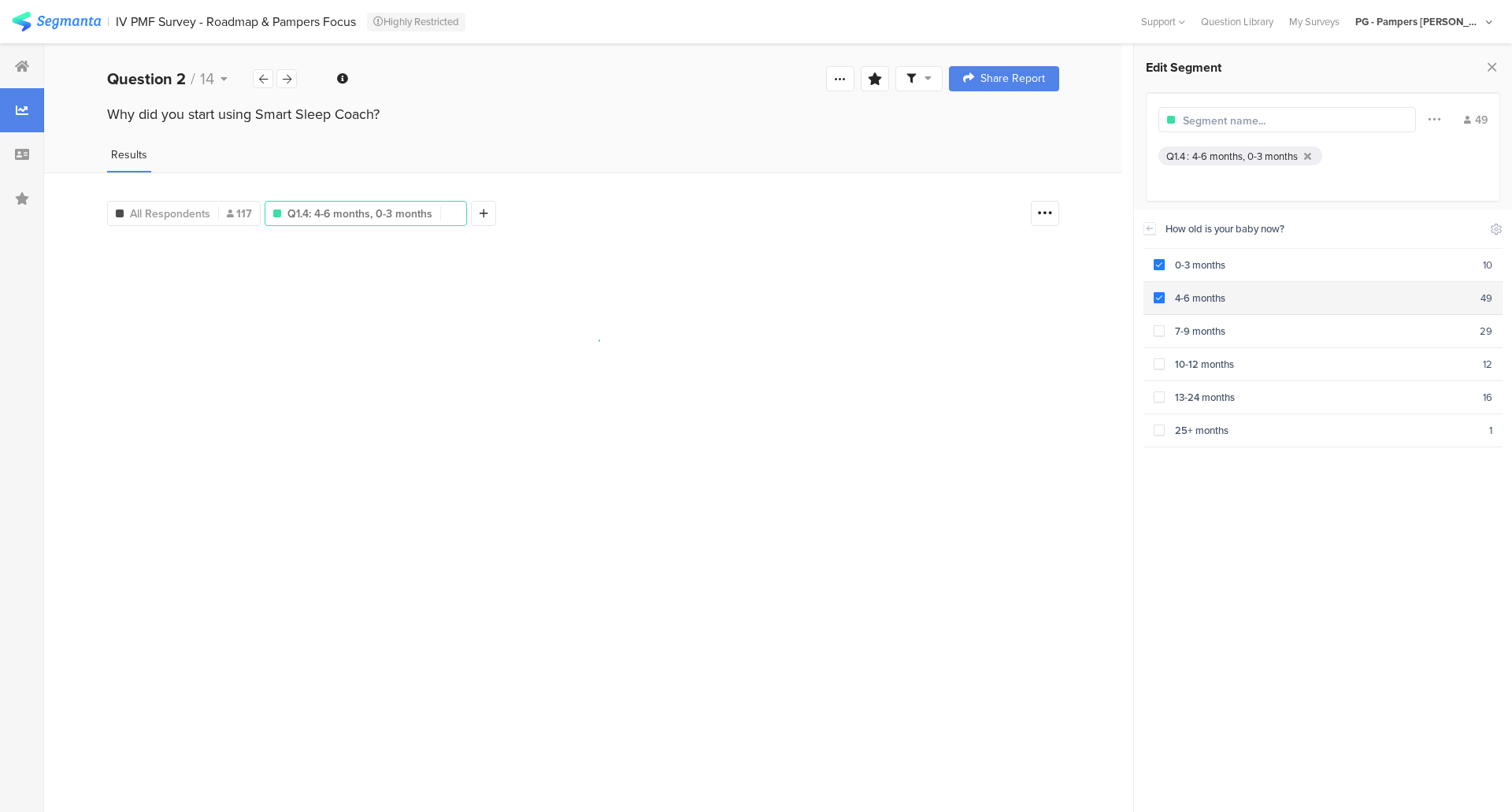
click at [1198, 294] on div "4-6 months" at bounding box center [1323, 298] width 316 height 15
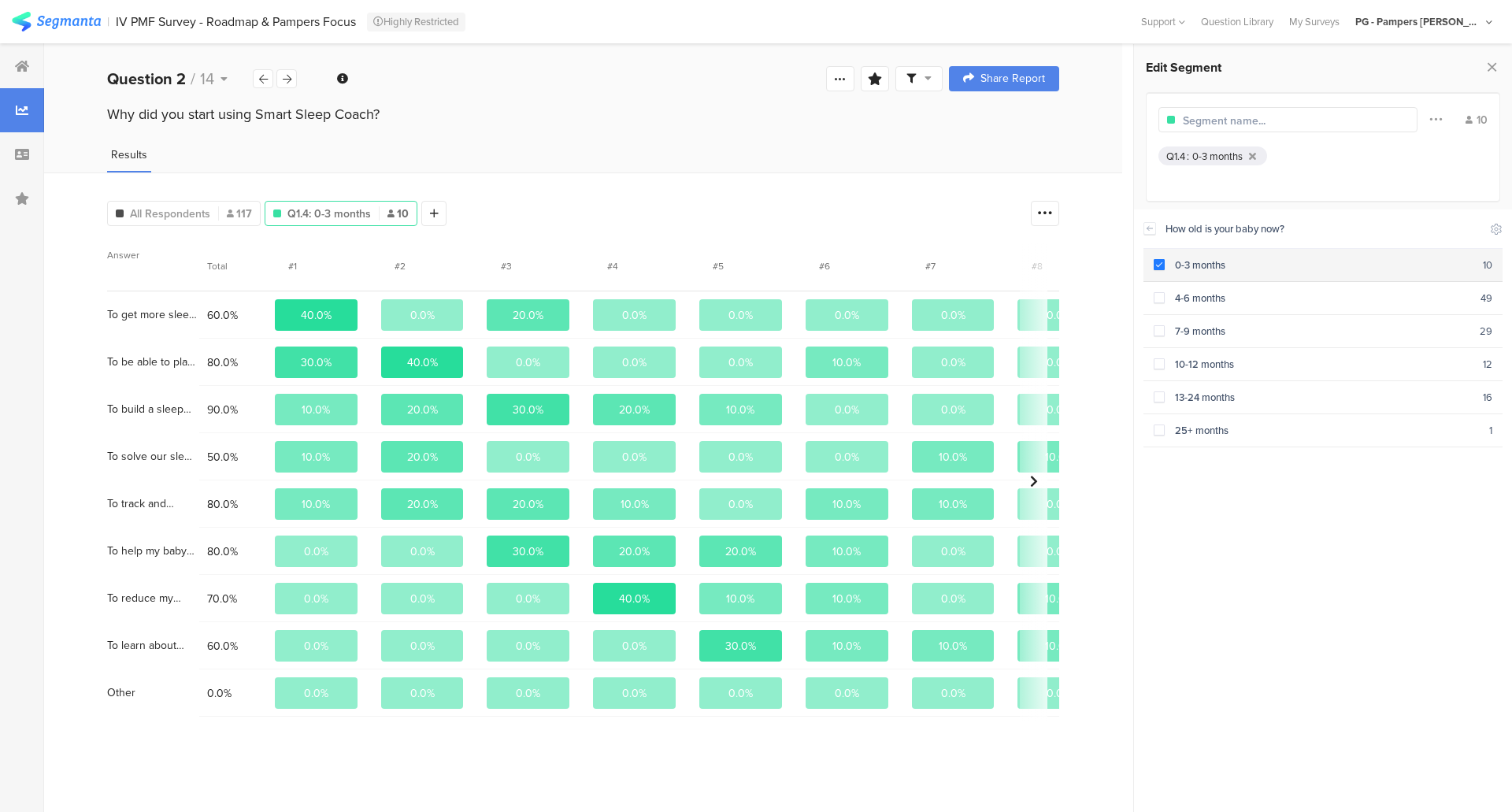
click at [1158, 271] on span at bounding box center [1159, 266] width 11 height 13
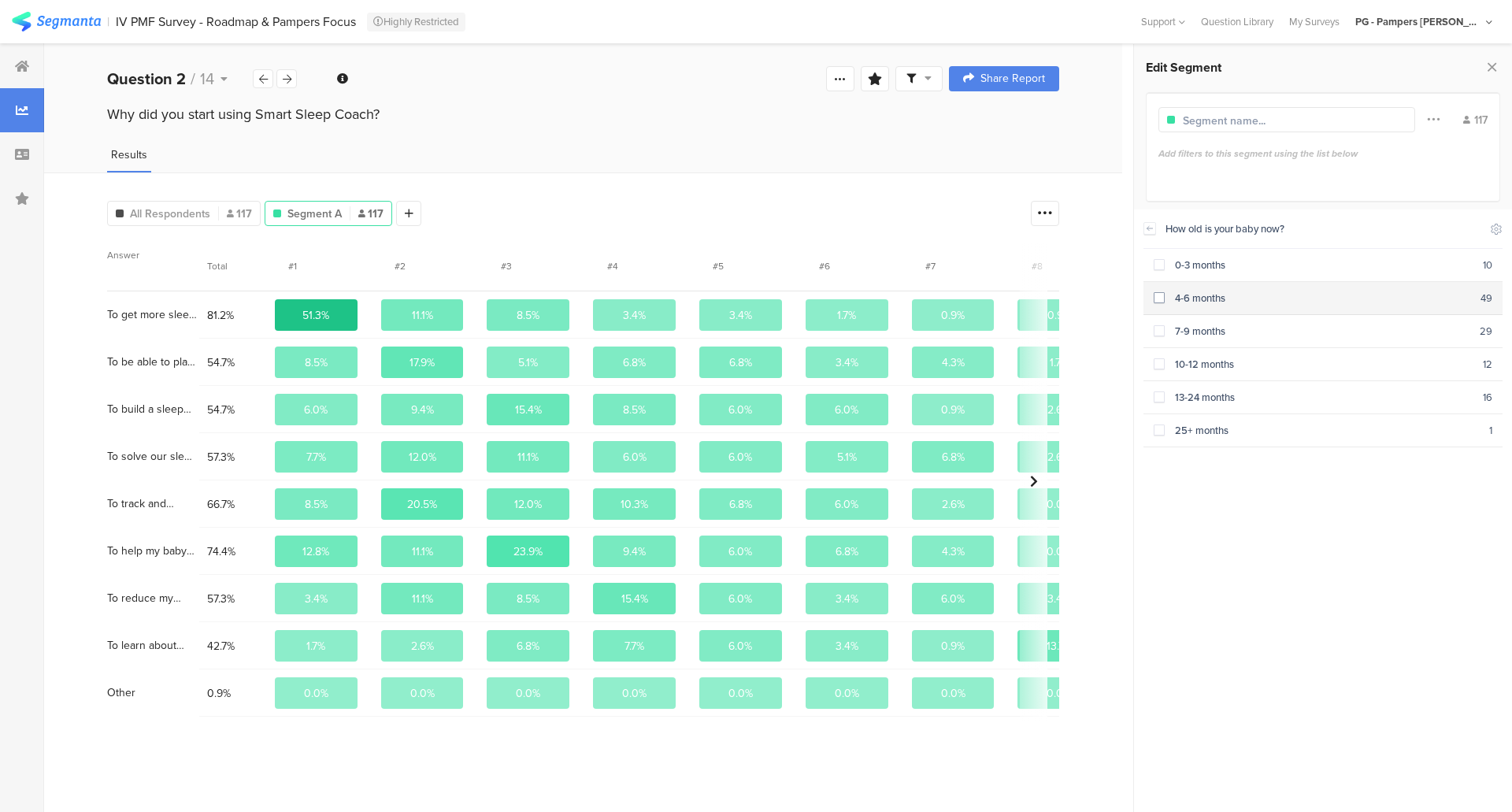
click at [1165, 295] on div "4-6 months" at bounding box center [1323, 298] width 316 height 15
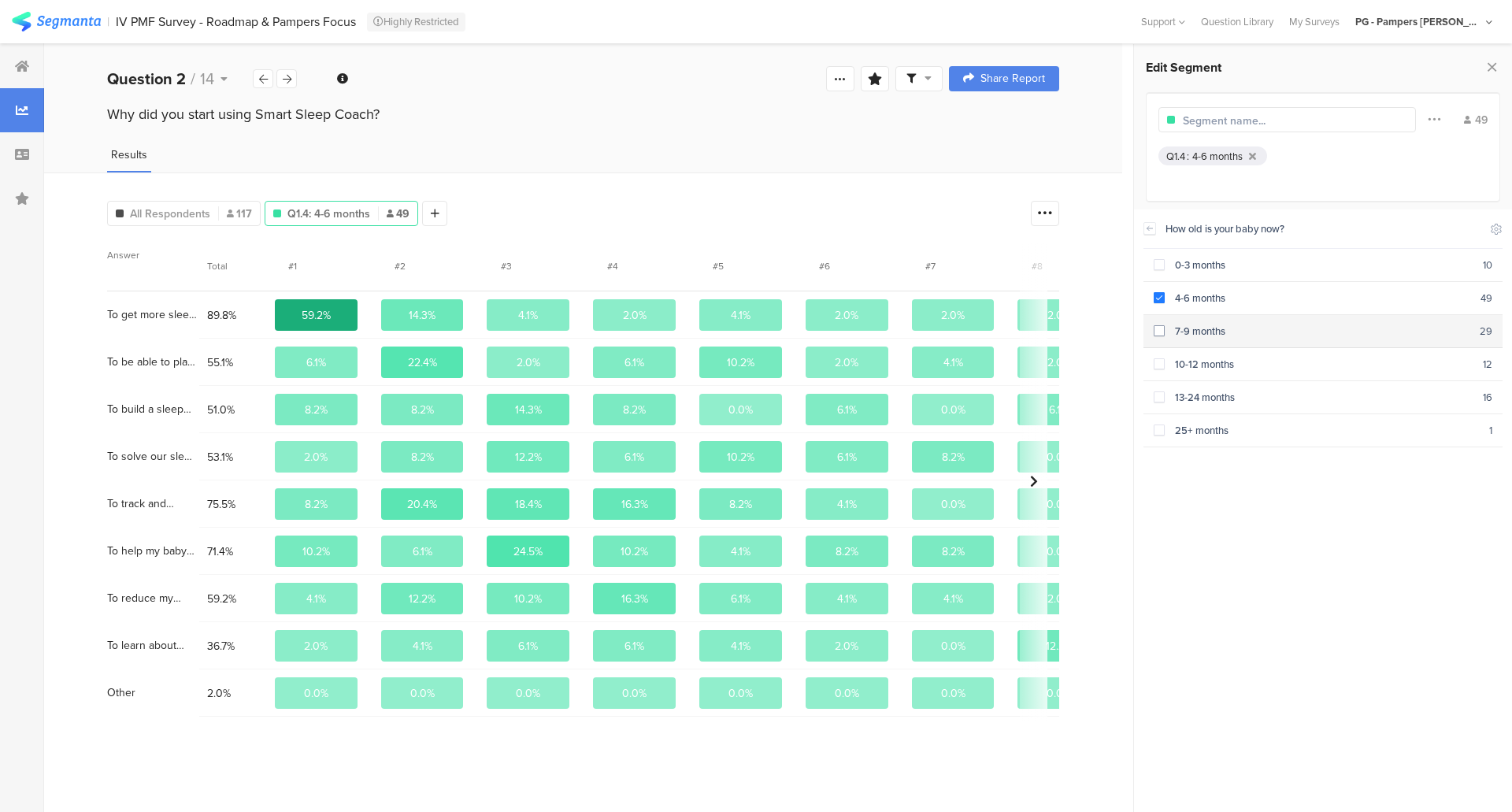
drag, startPoint x: 1200, startPoint y: 294, endPoint x: 1220, endPoint y: 327, distance: 38.6
click at [1200, 295] on div "4-6 months" at bounding box center [1323, 298] width 316 height 15
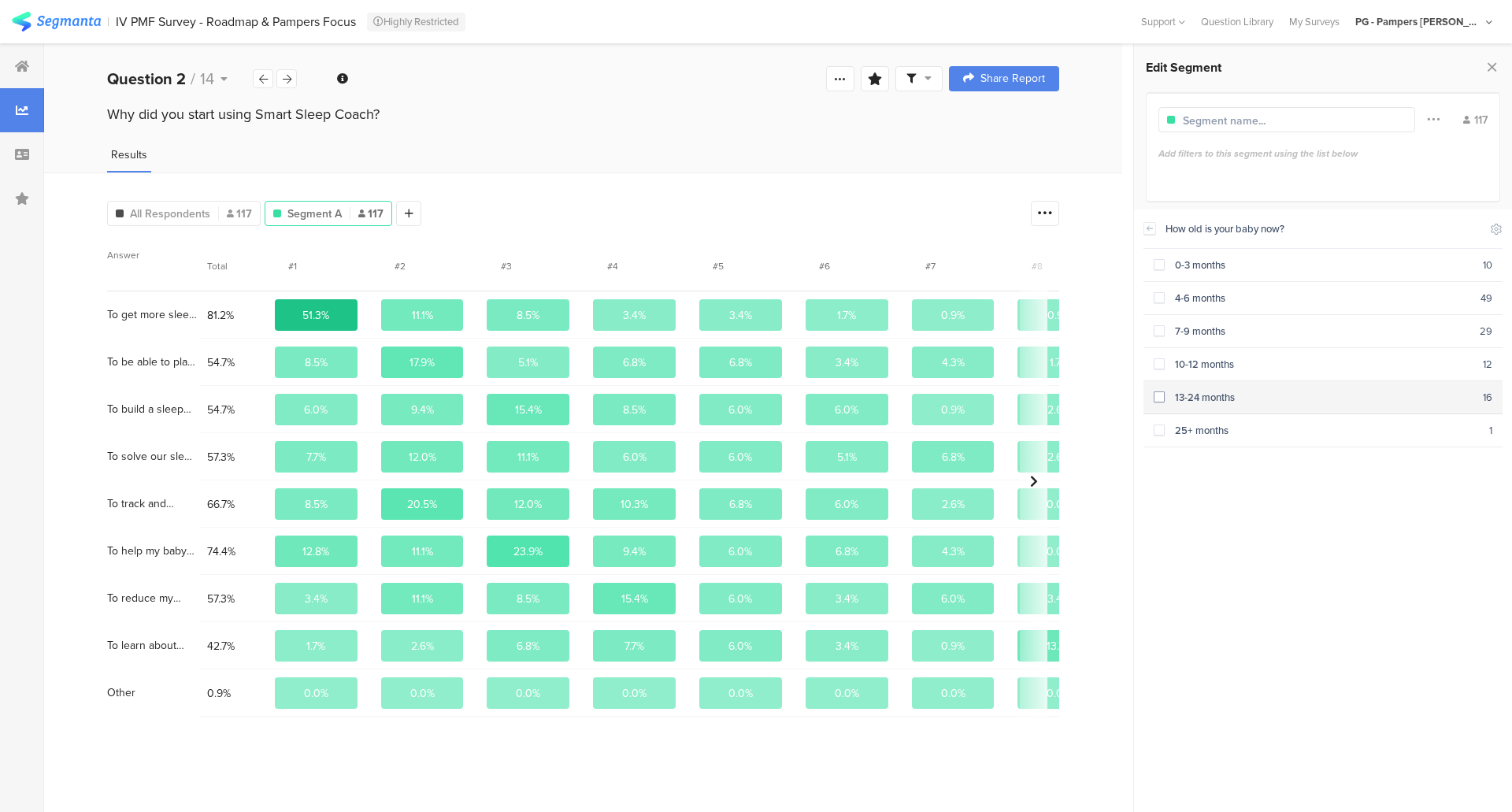
drag, startPoint x: 1232, startPoint y: 390, endPoint x: 1232, endPoint y: 408, distance: 18.0
click at [1233, 390] on div "13-24 months" at bounding box center [1324, 398] width 318 height 15
